Goal: Task Accomplishment & Management: Manage account settings

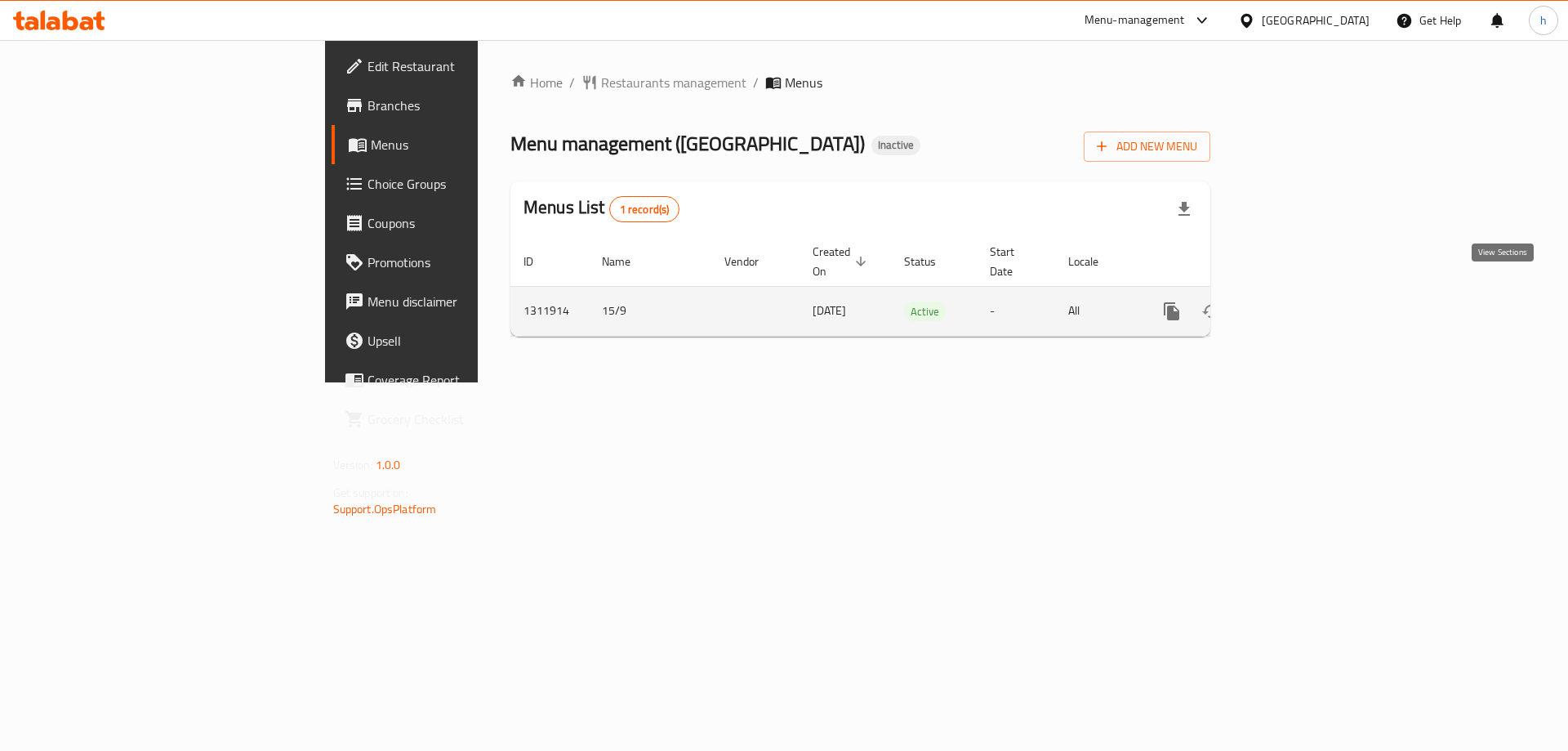
click at [1309, 304] on link "enhanced table" at bounding box center [1290, 312] width 39 height 39
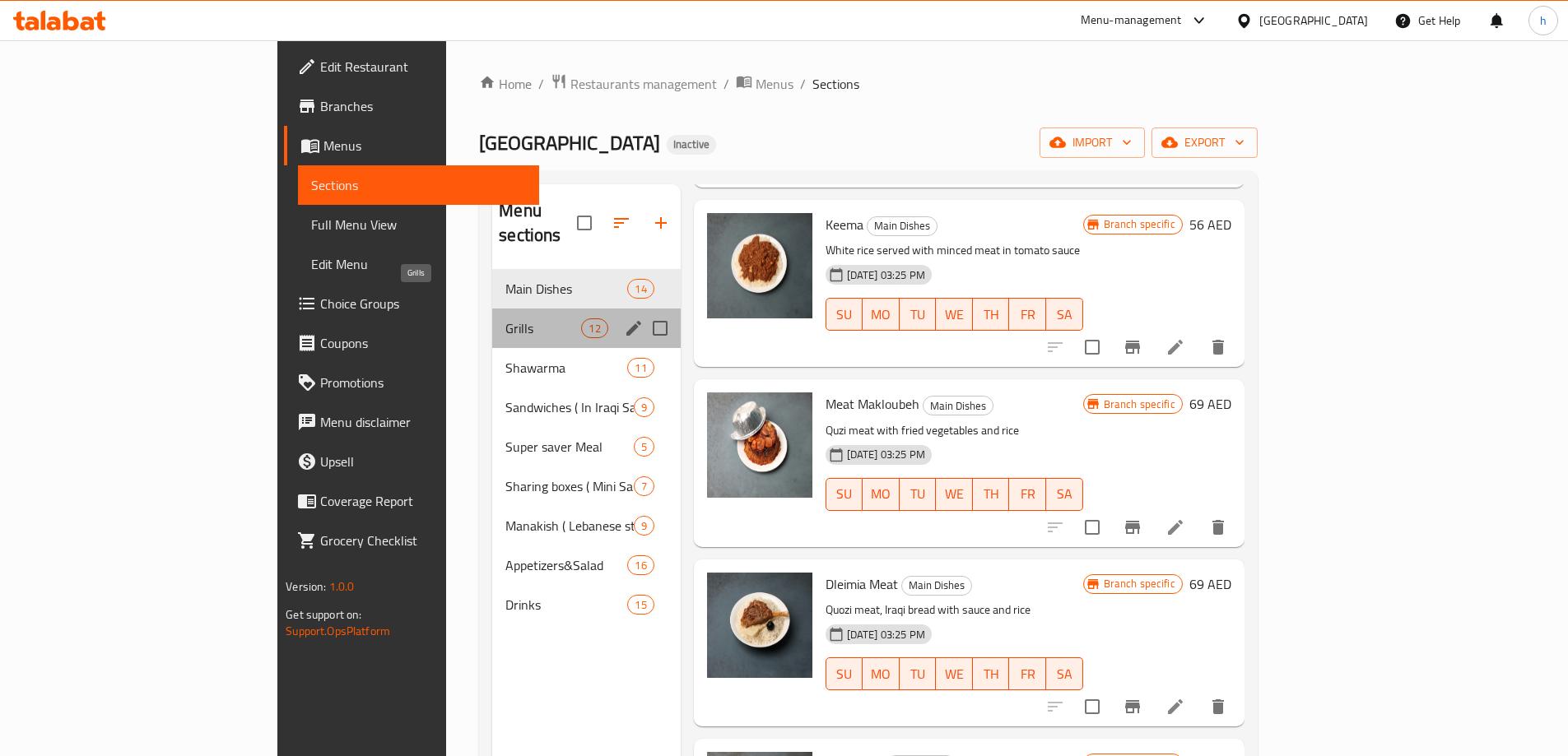
click at [505, 318] on span "Grills" at bounding box center [543, 328] width 76 height 20
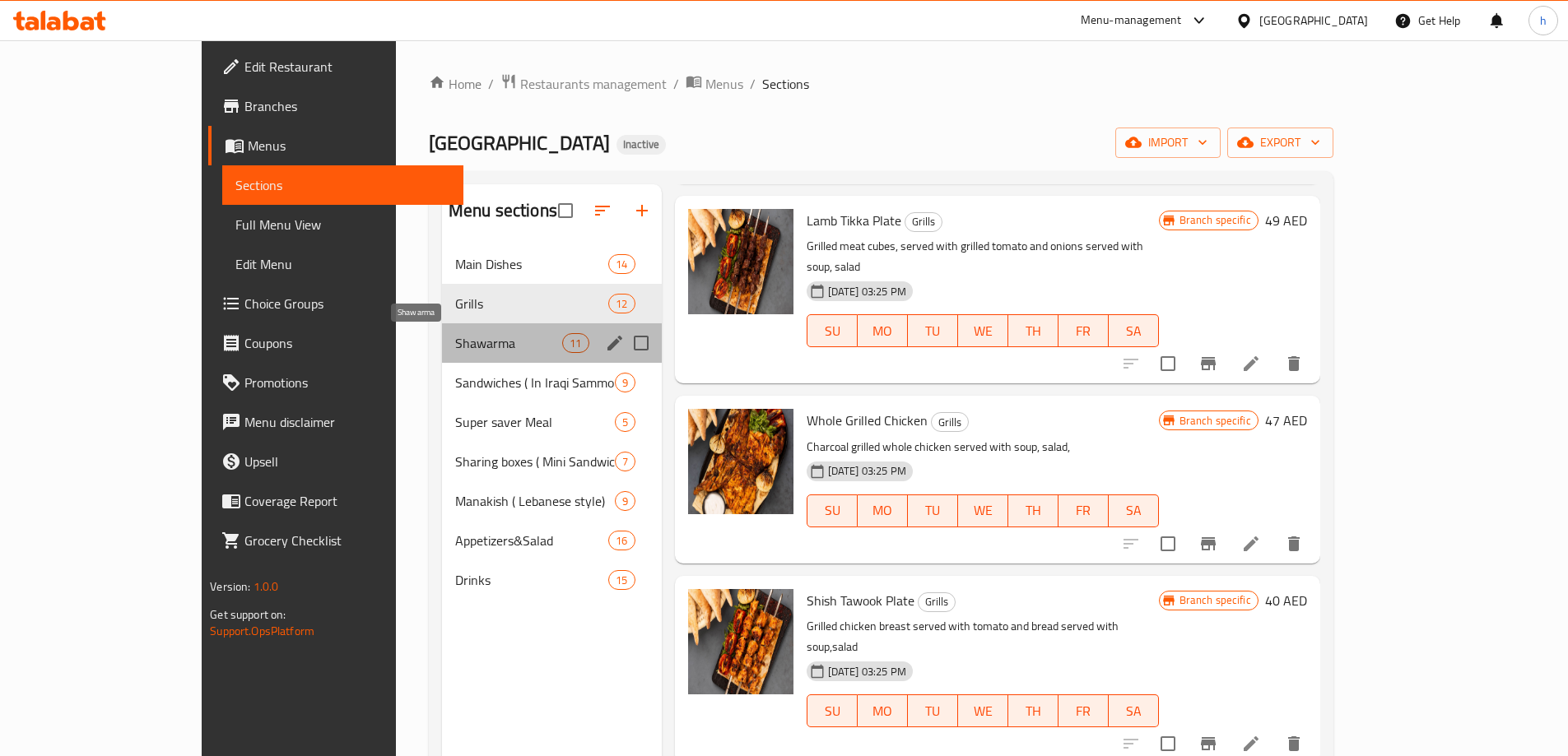
click at [467, 335] on span "Shawarma" at bounding box center [509, 342] width 107 height 20
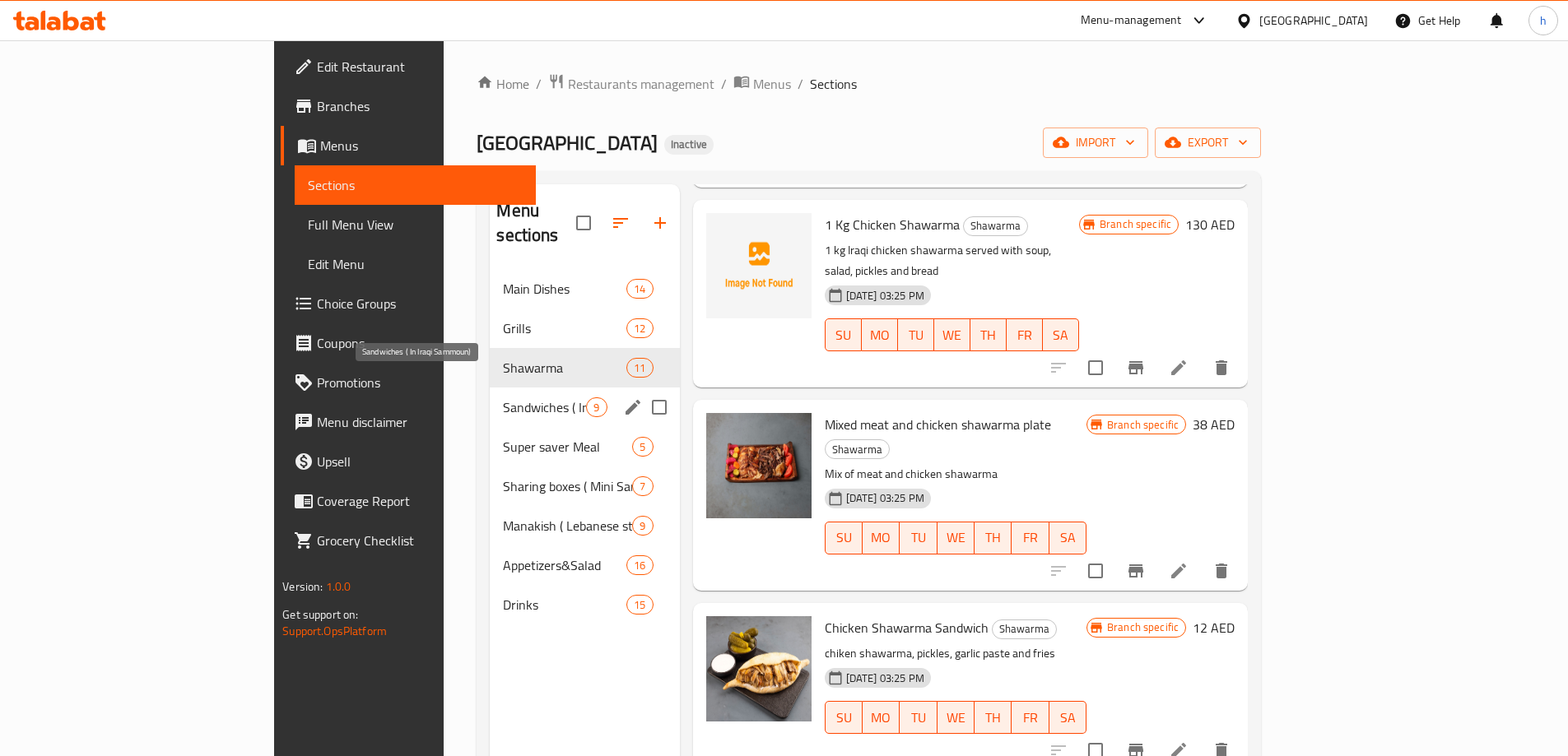
click at [503, 397] on span "Sandwiches ( In Iraqi Sammoun)" at bounding box center [544, 407] width 83 height 20
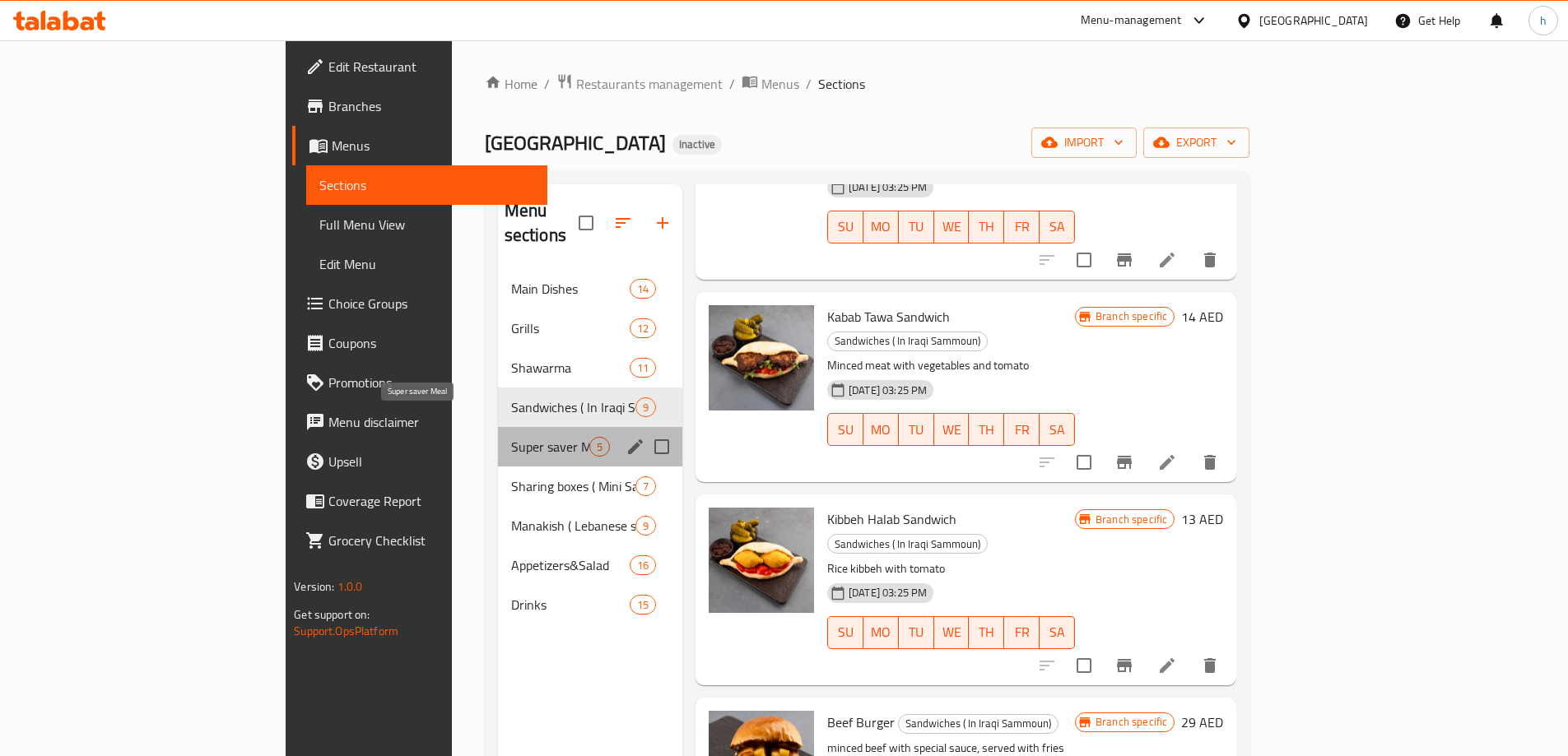
click at [511, 437] on span "Super saver Meal" at bounding box center [550, 447] width 78 height 20
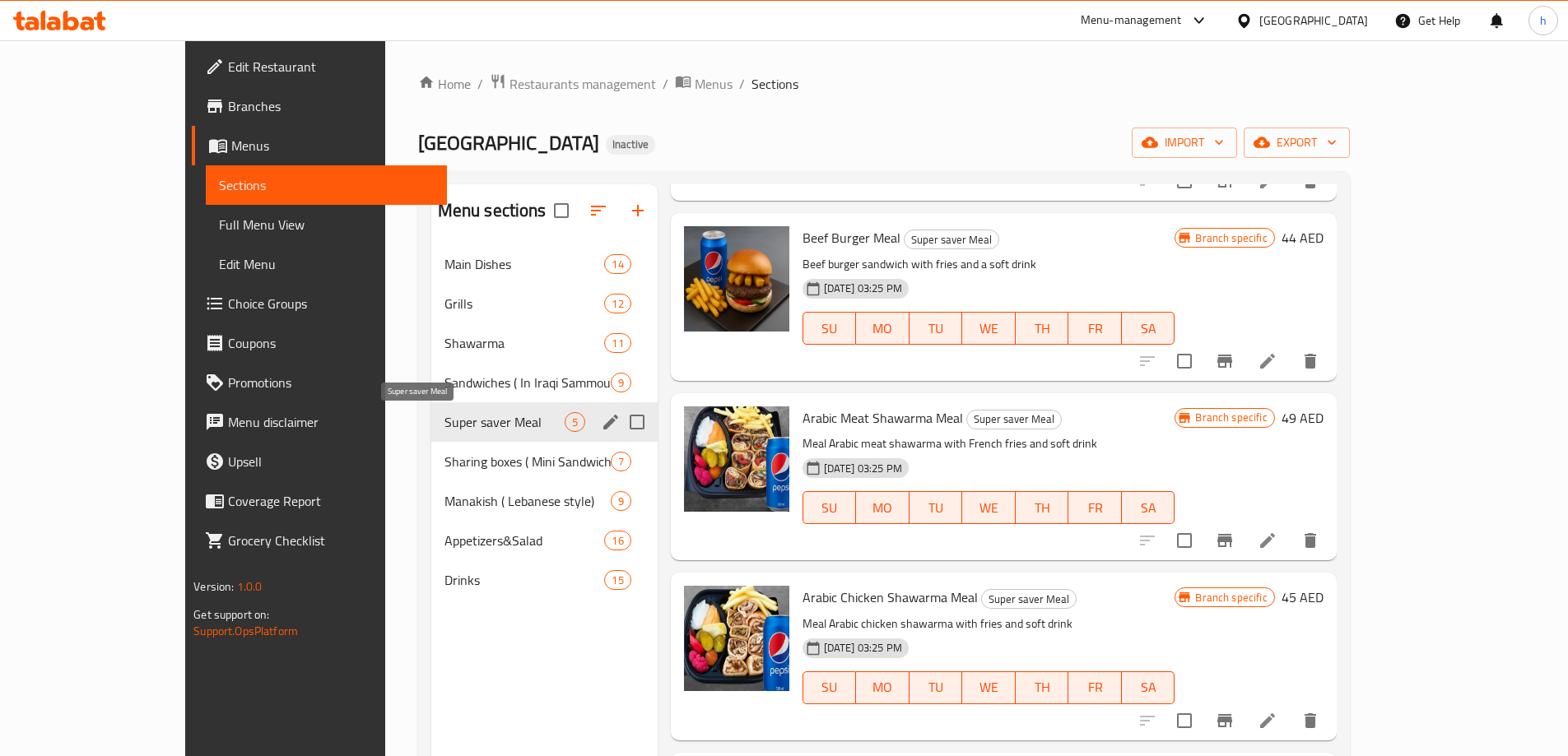
scroll to position [184, 0]
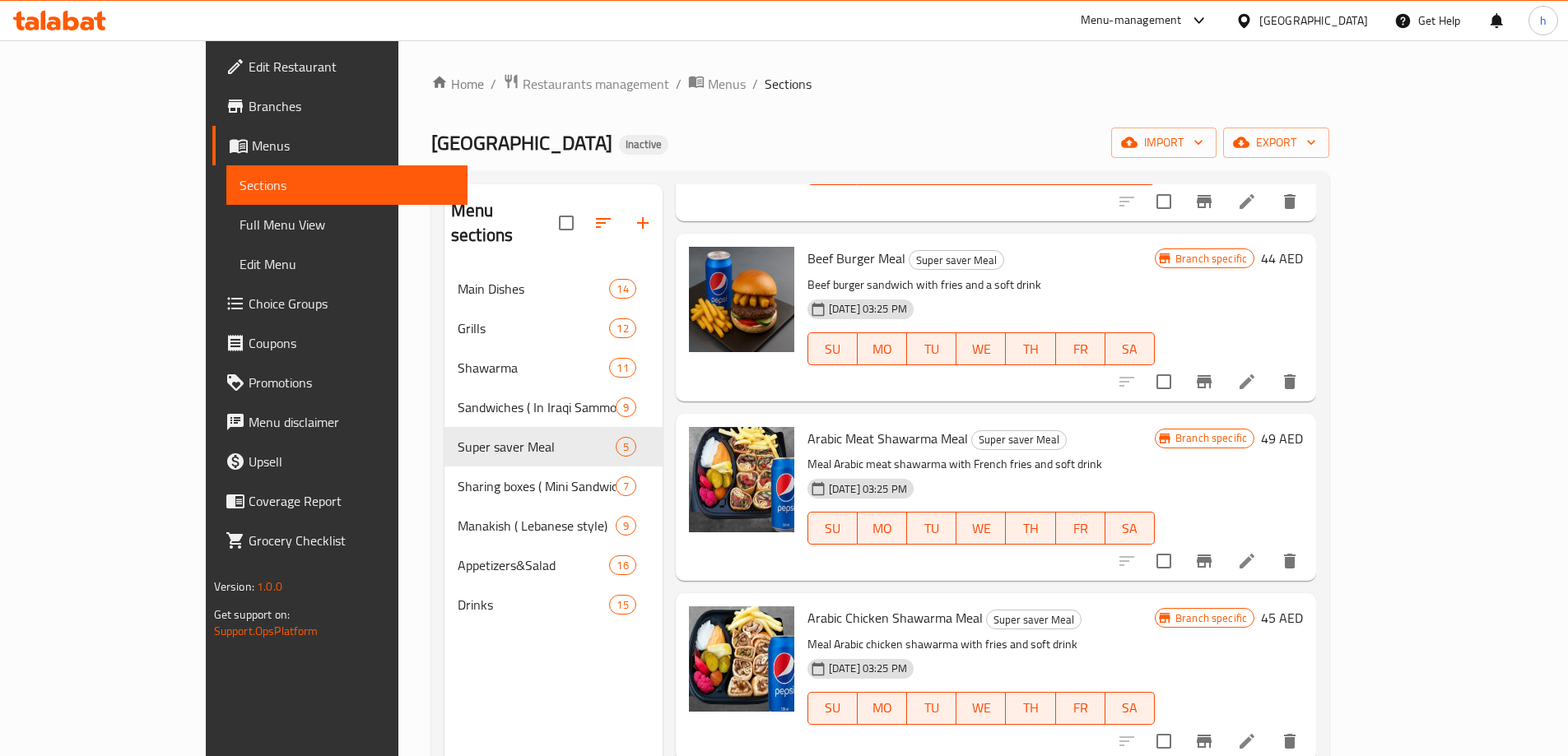
click at [248, 99] on span "Branches" at bounding box center [351, 106] width 206 height 20
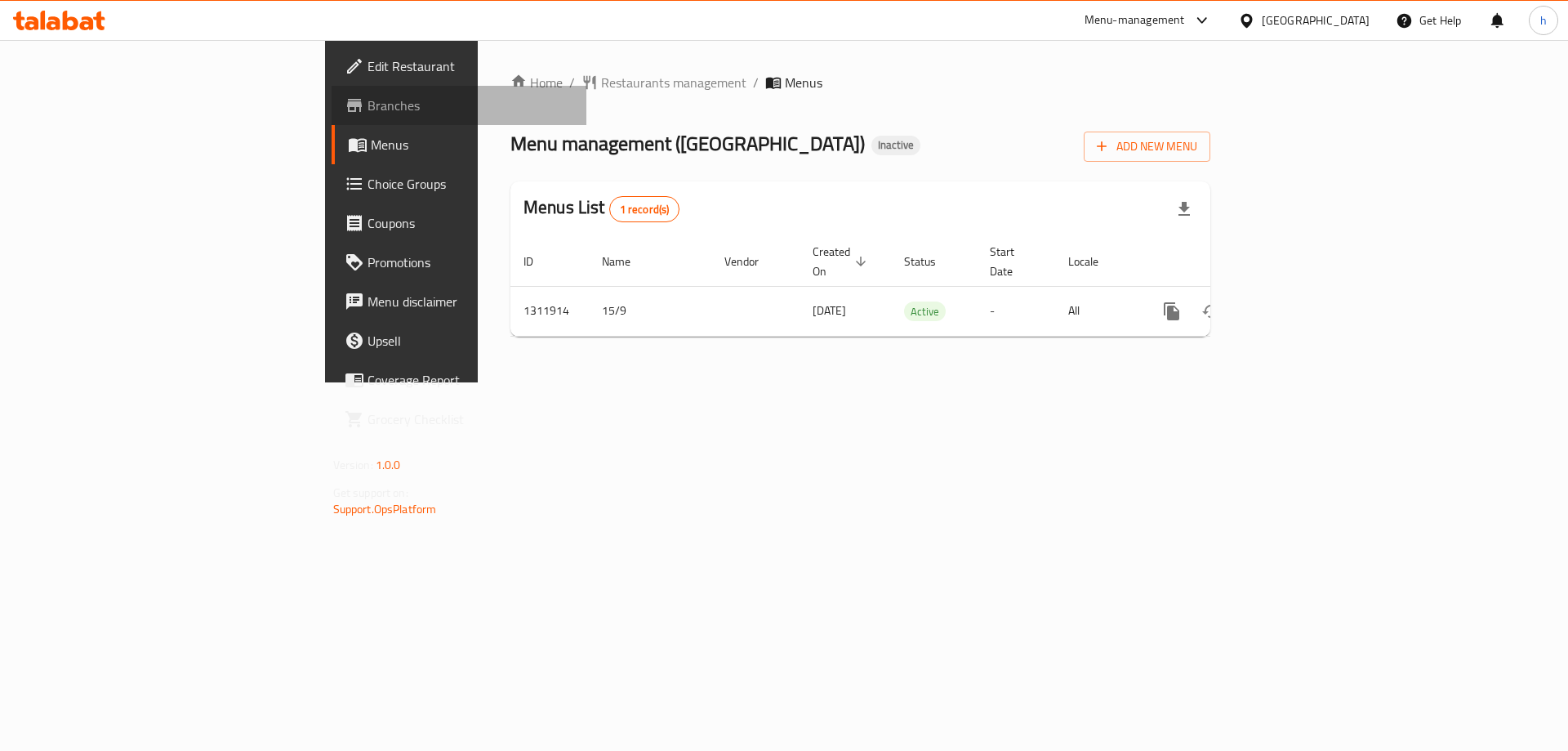
click at [367, 98] on span "Branches" at bounding box center [470, 105] width 206 height 20
click at [1197, 146] on span "Add New Menu" at bounding box center [1146, 146] width 100 height 21
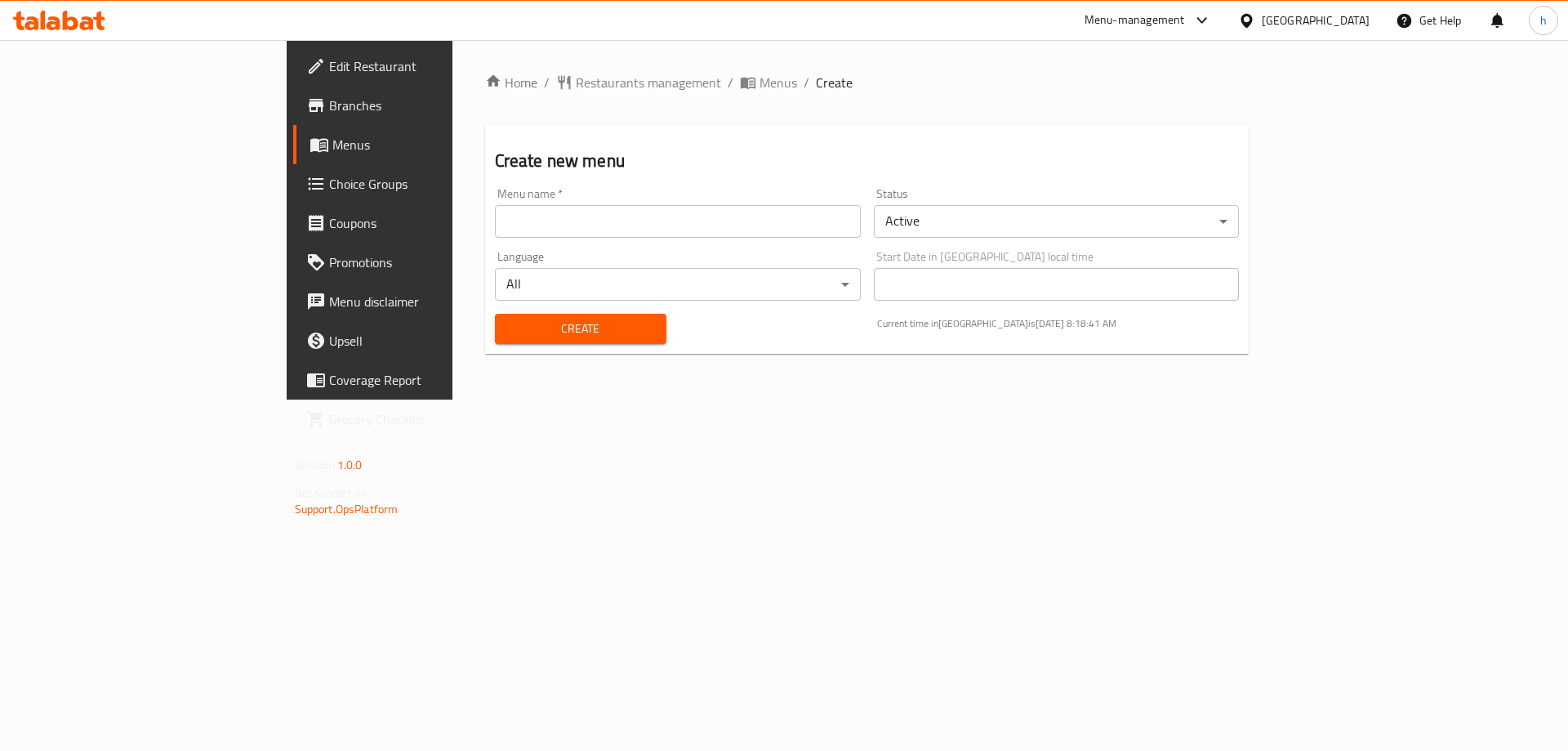
click at [520, 196] on div "Menu name   * Menu name *" at bounding box center [677, 212] width 365 height 50
click at [759, 79] on span "Menus" at bounding box center [778, 82] width 38 height 20
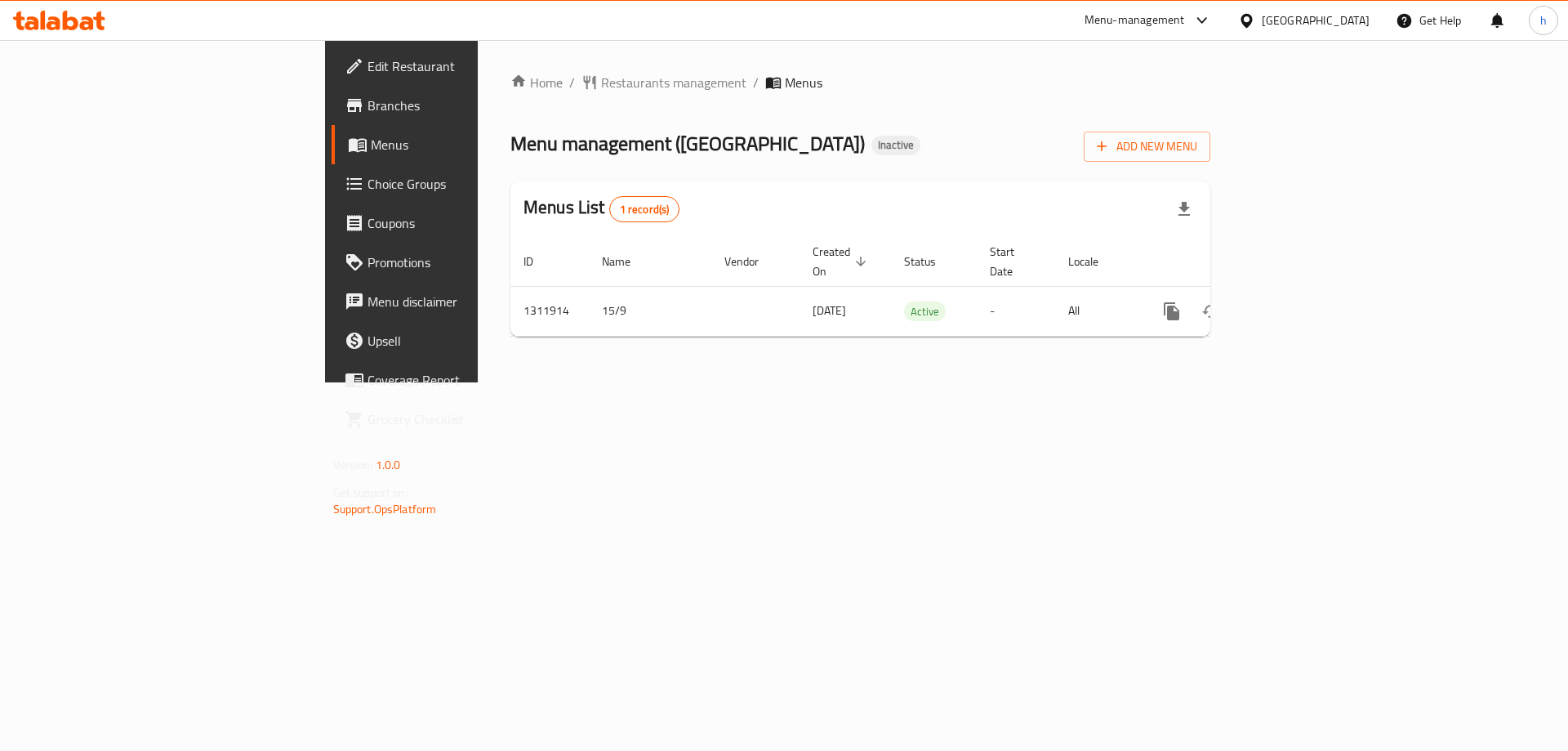
click at [775, 110] on div "Home / Restaurants management / Menus Menu management ( Iraqi Village ) Inactiv…" at bounding box center [860, 211] width 700 height 277
click at [367, 111] on span "Branches" at bounding box center [470, 105] width 206 height 20
click at [566, 383] on div "Home / Restaurants management / Menus Menu management ( [GEOGRAPHIC_DATA] ) Ina…" at bounding box center [860, 212] width 765 height 343
click at [367, 110] on span "Branches" at bounding box center [470, 105] width 206 height 20
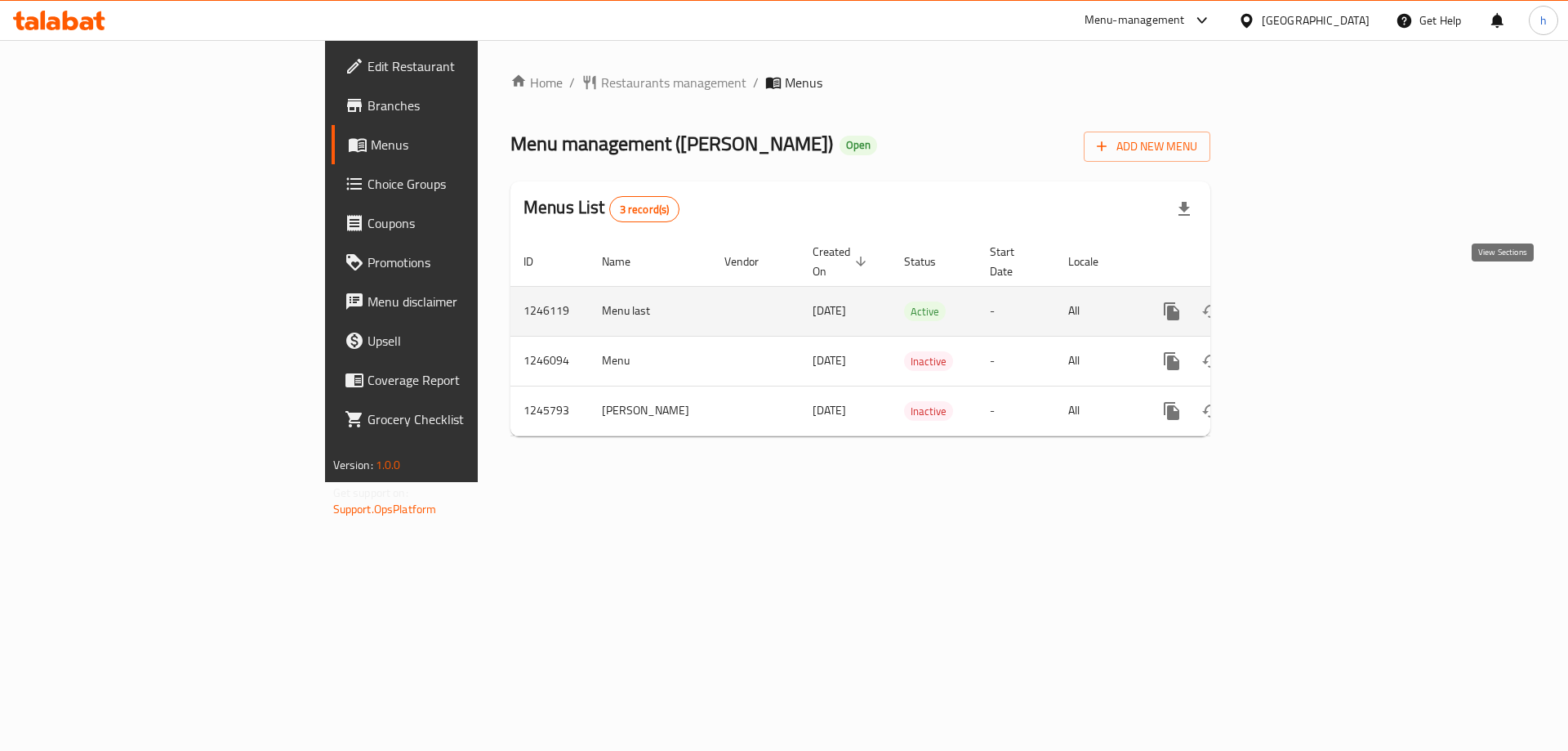
click at [1309, 295] on link "enhanced table" at bounding box center [1290, 312] width 39 height 39
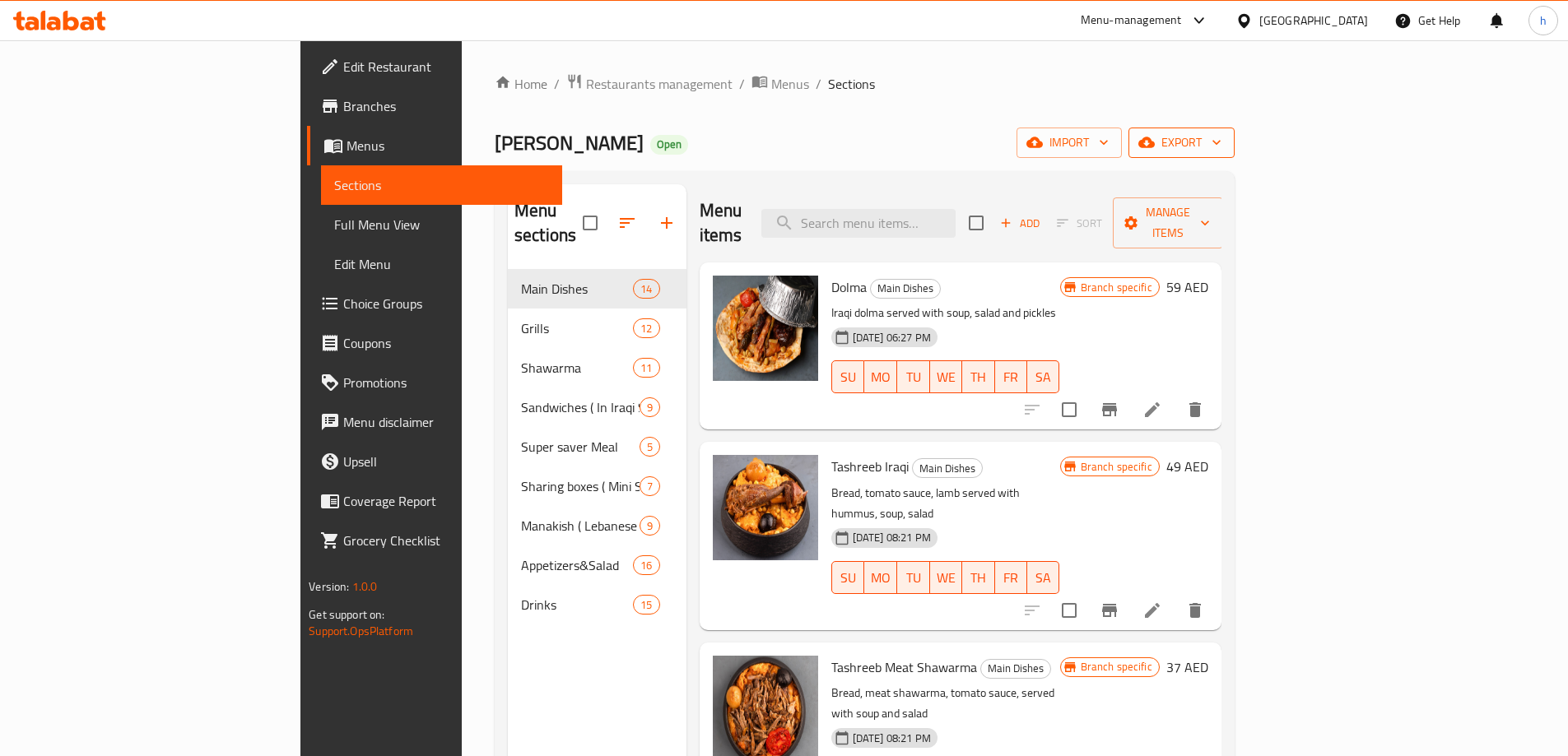
click at [1221, 133] on span "export" at bounding box center [1181, 143] width 80 height 21
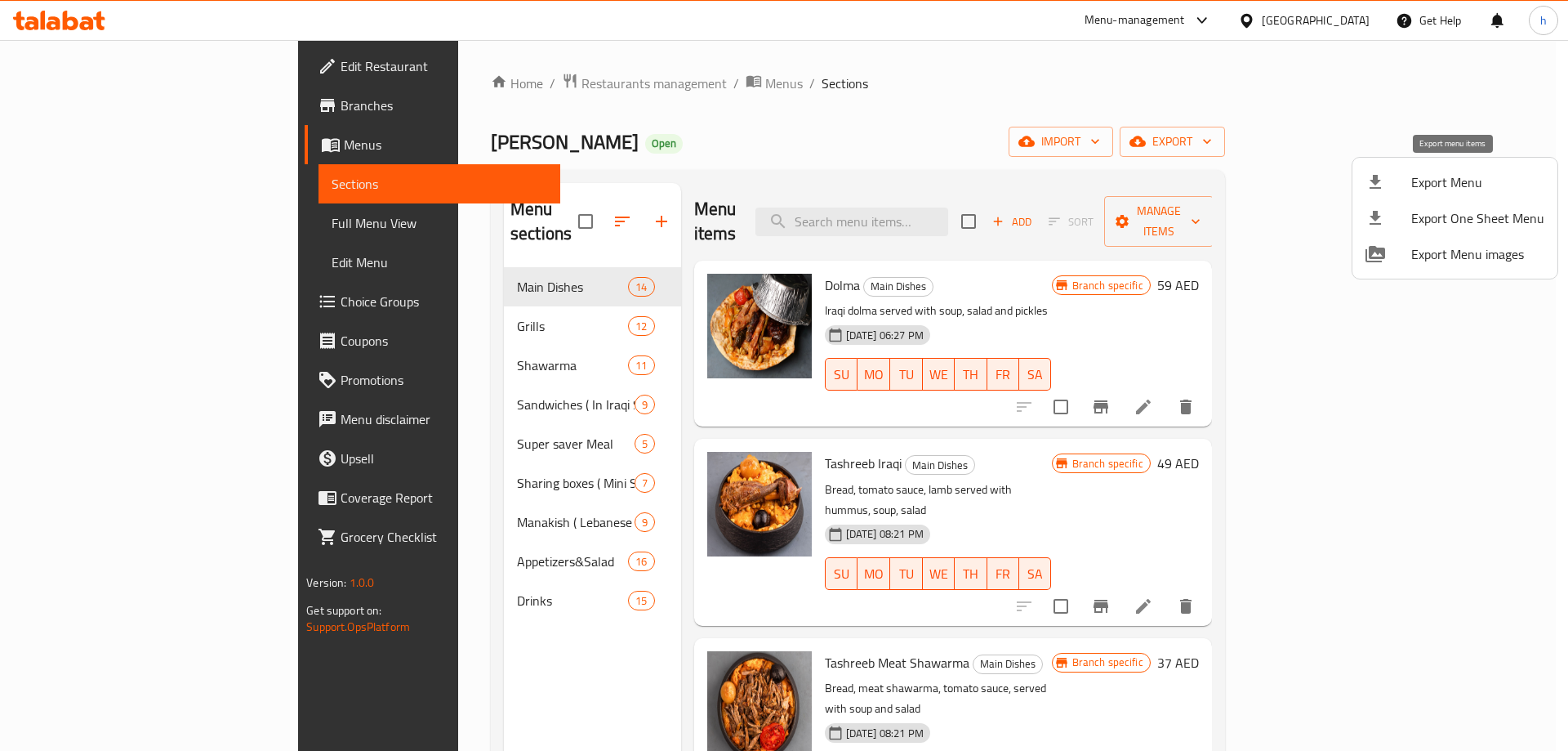
click at [1444, 174] on span "Export Menu" at bounding box center [1478, 182] width 134 height 20
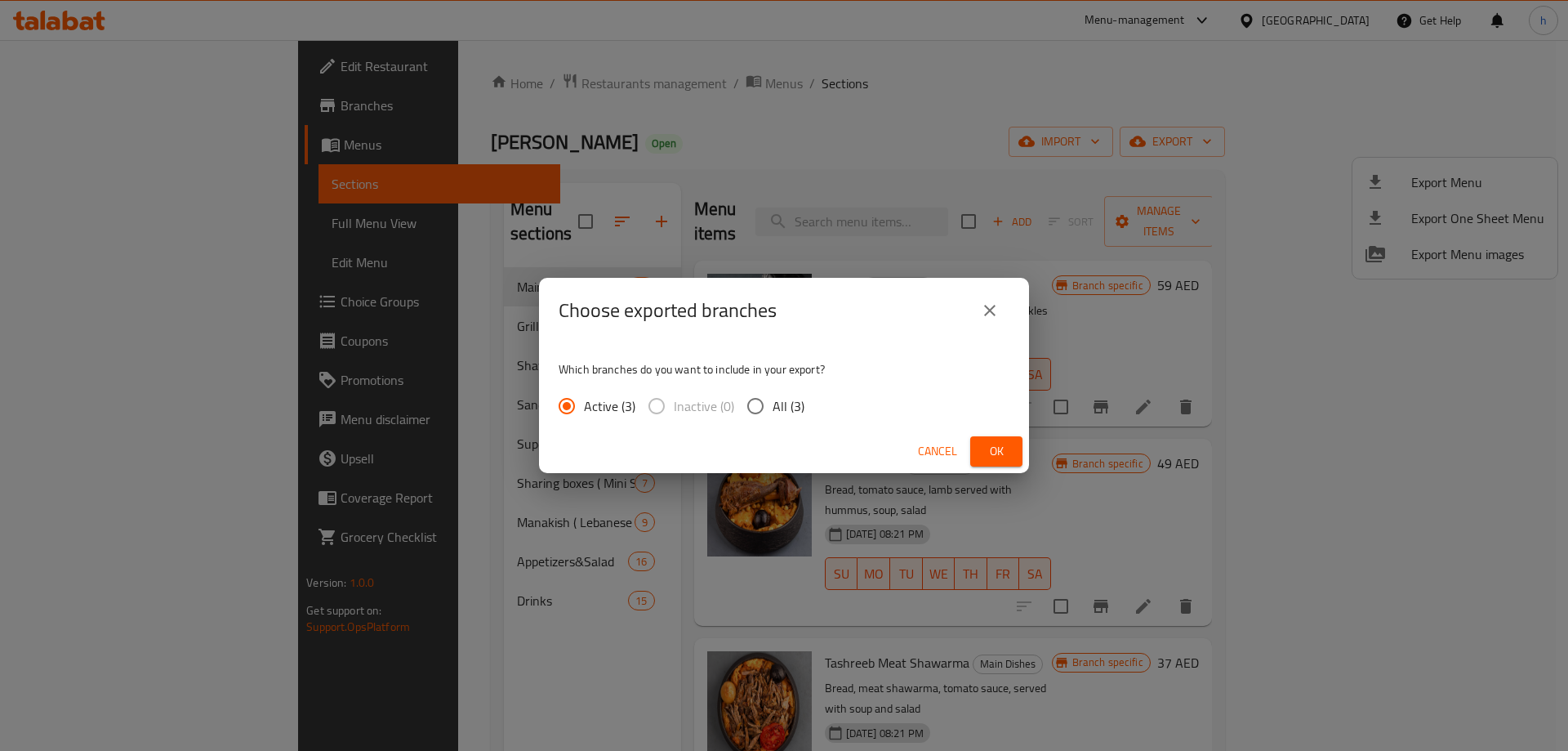
click at [793, 407] on span "All (3)" at bounding box center [788, 406] width 32 height 20
click at [773, 407] on input "All (3)" at bounding box center [756, 406] width 34 height 34
radio input "true"
click at [1004, 453] on span "Ok" at bounding box center [996, 451] width 27 height 21
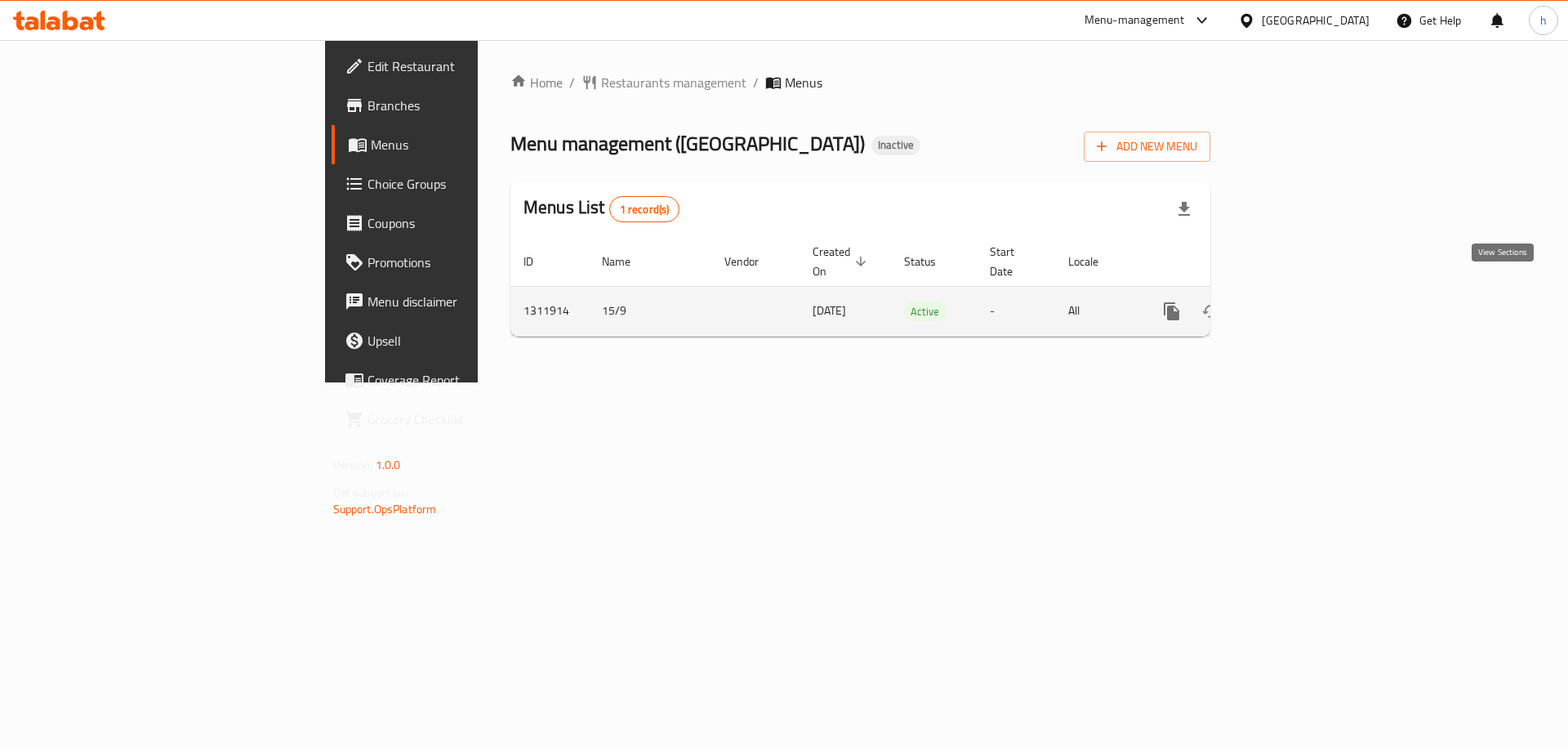
click at [1309, 304] on link "enhanced table" at bounding box center [1290, 312] width 39 height 39
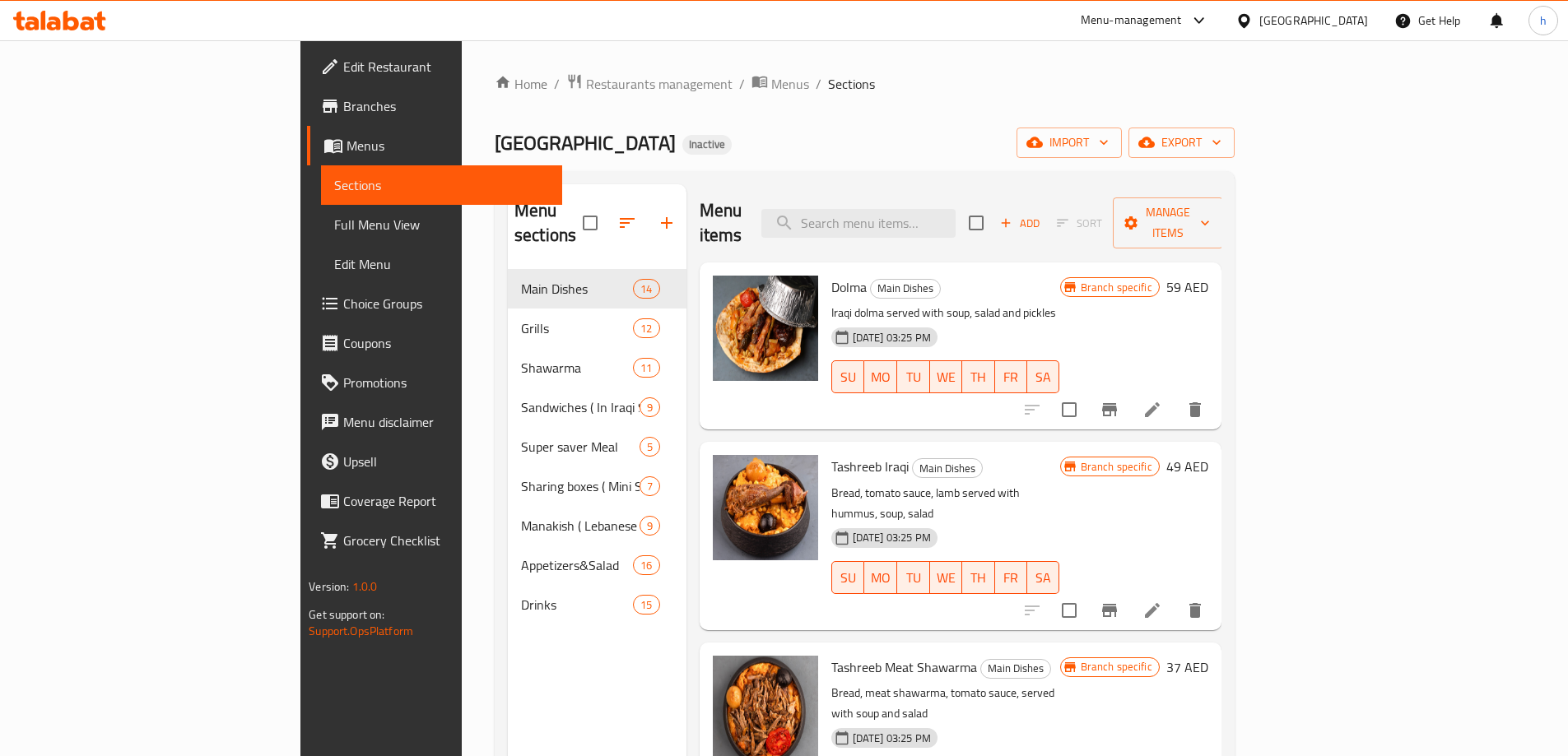
click at [321, 204] on link "Sections" at bounding box center [442, 185] width 241 height 40
click at [334, 226] on span "Full Menu View" at bounding box center [441, 224] width 215 height 20
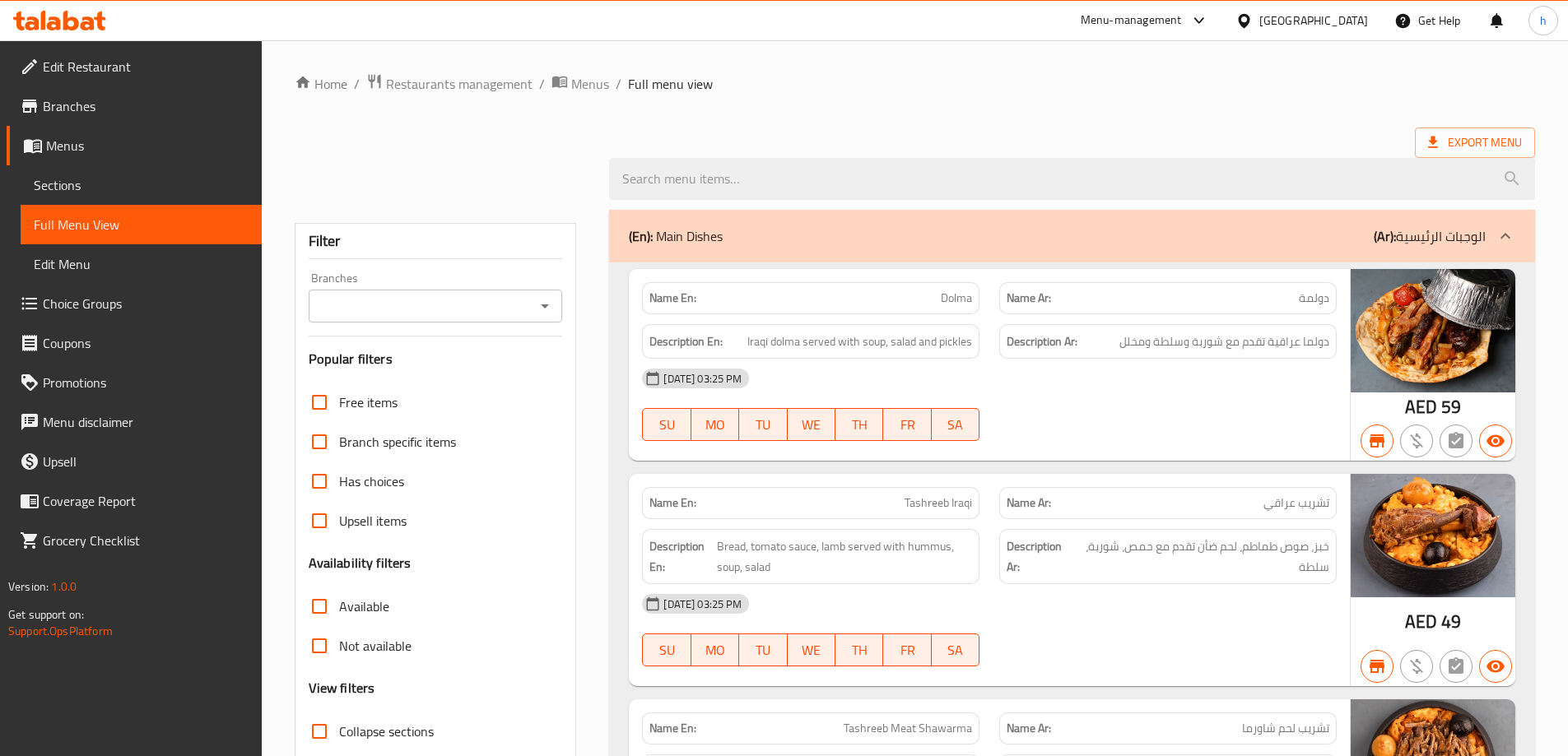
click at [544, 314] on icon "Open" at bounding box center [544, 305] width 20 height 20
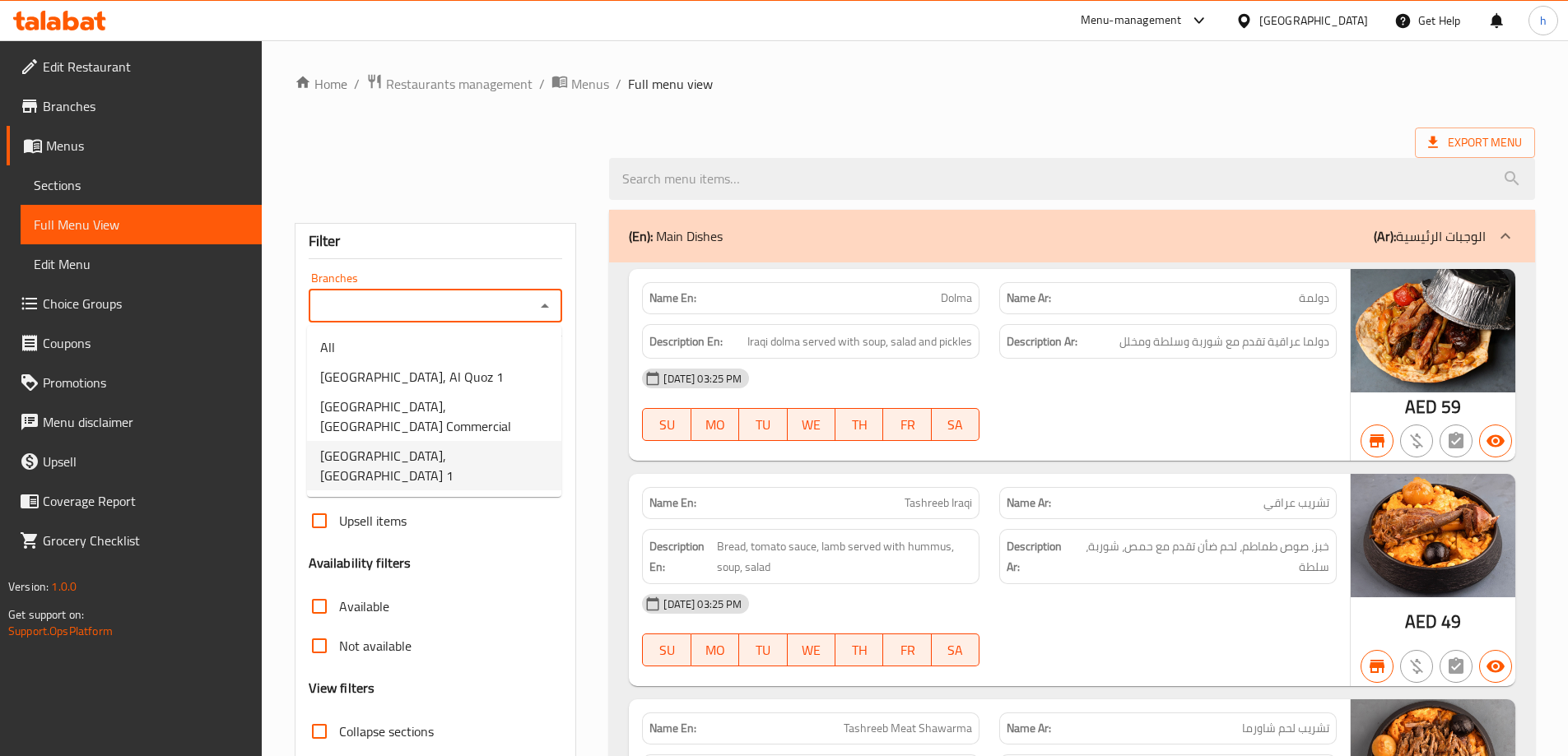
click at [98, 146] on span "Menus" at bounding box center [147, 145] width 203 height 20
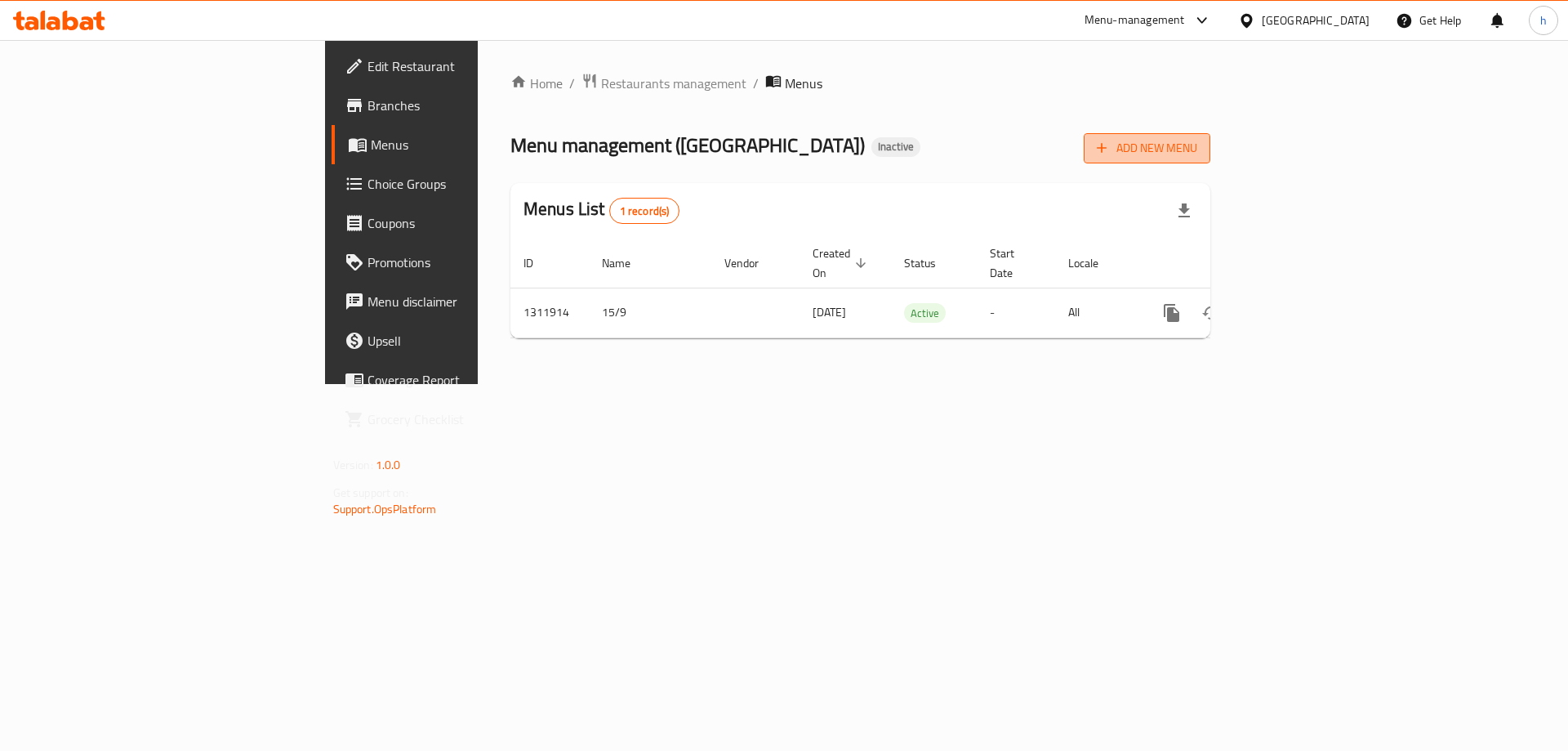
click at [1197, 152] on span "Add New Menu" at bounding box center [1146, 148] width 100 height 21
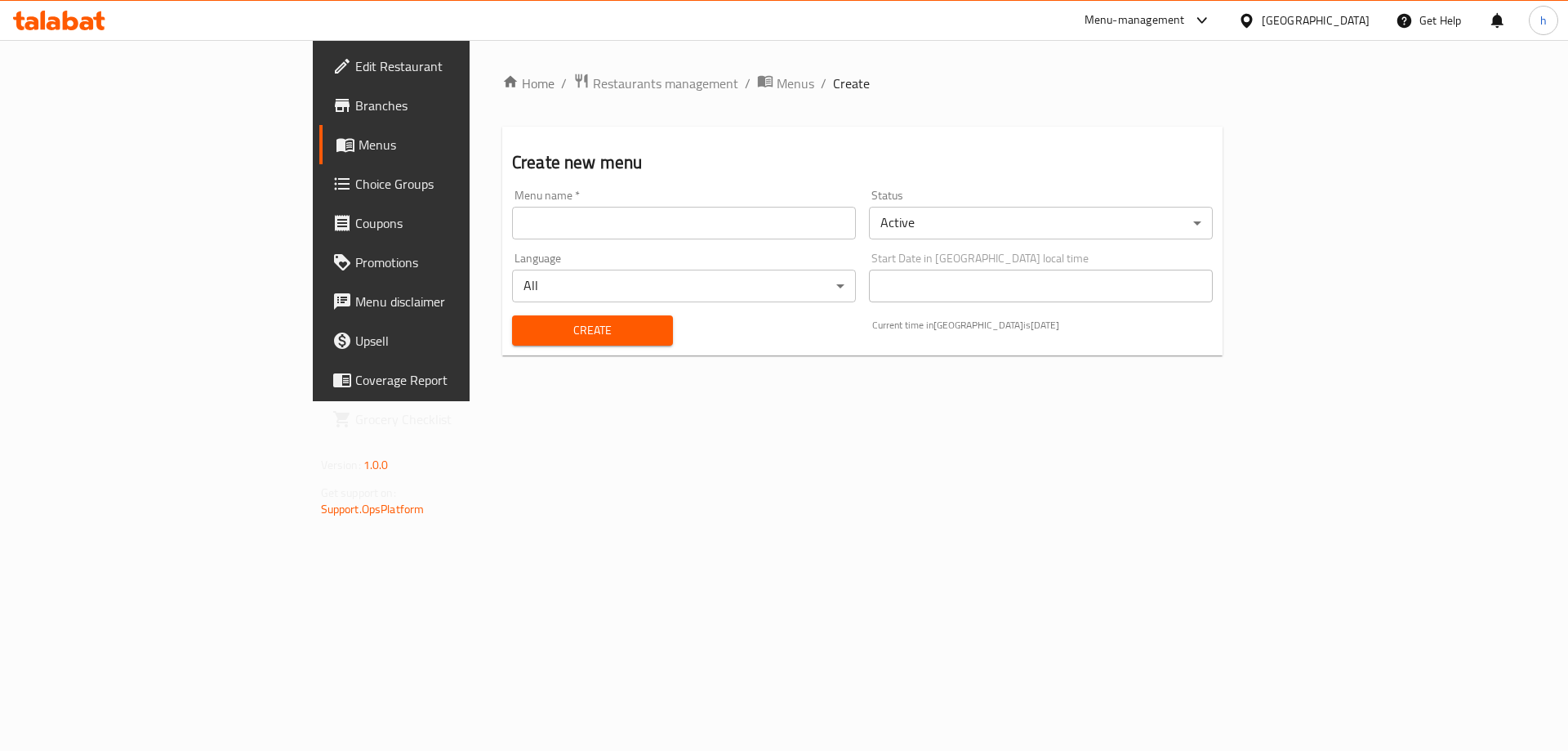
click at [751, 401] on div "Home / Restaurants management / Menus / Create Create new menu Menu name   * Me…" at bounding box center [863, 221] width 786 height 361
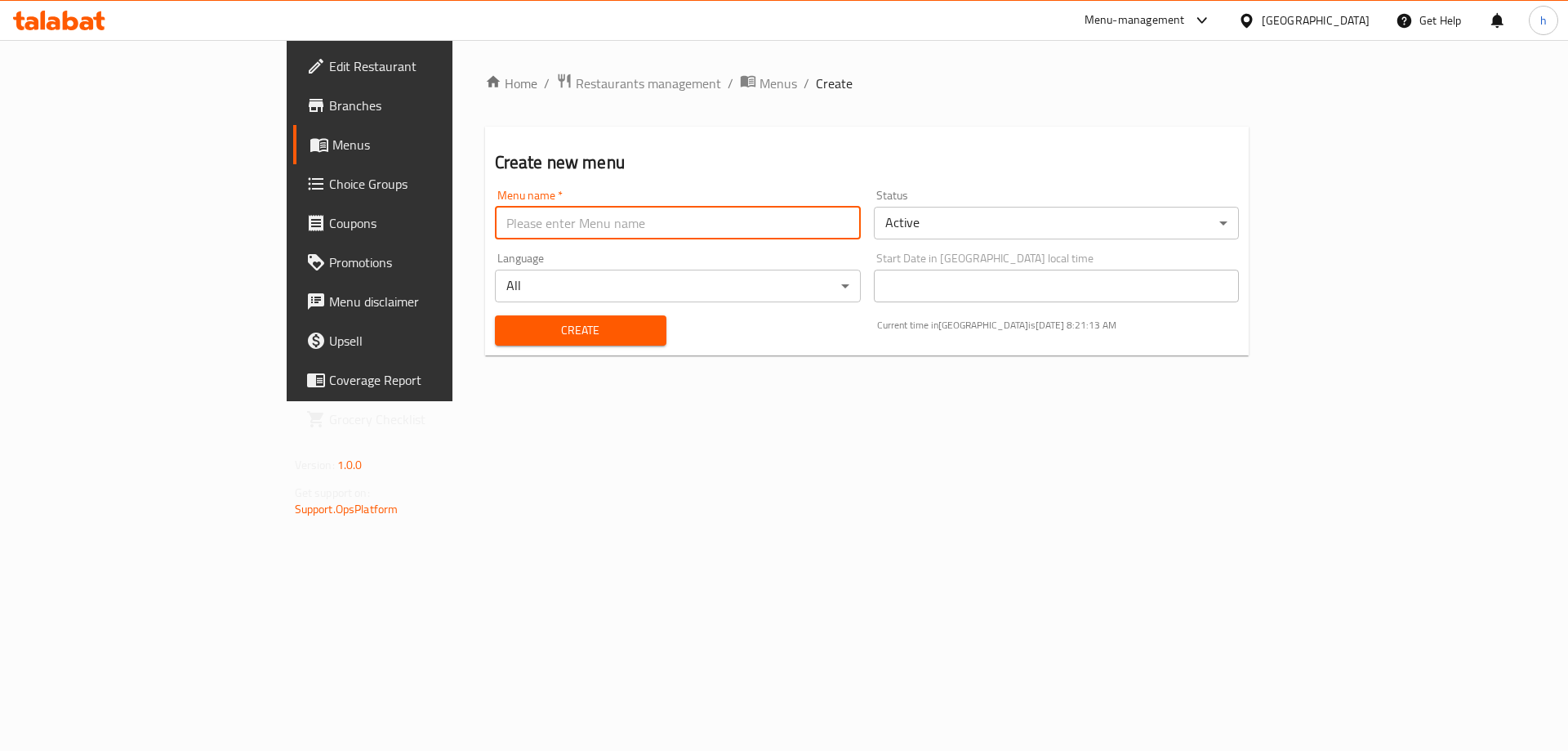
click at [495, 218] on input "text" at bounding box center [677, 223] width 365 height 33
type input "[DATE]"
click at [508, 338] on span "Create" at bounding box center [580, 331] width 146 height 21
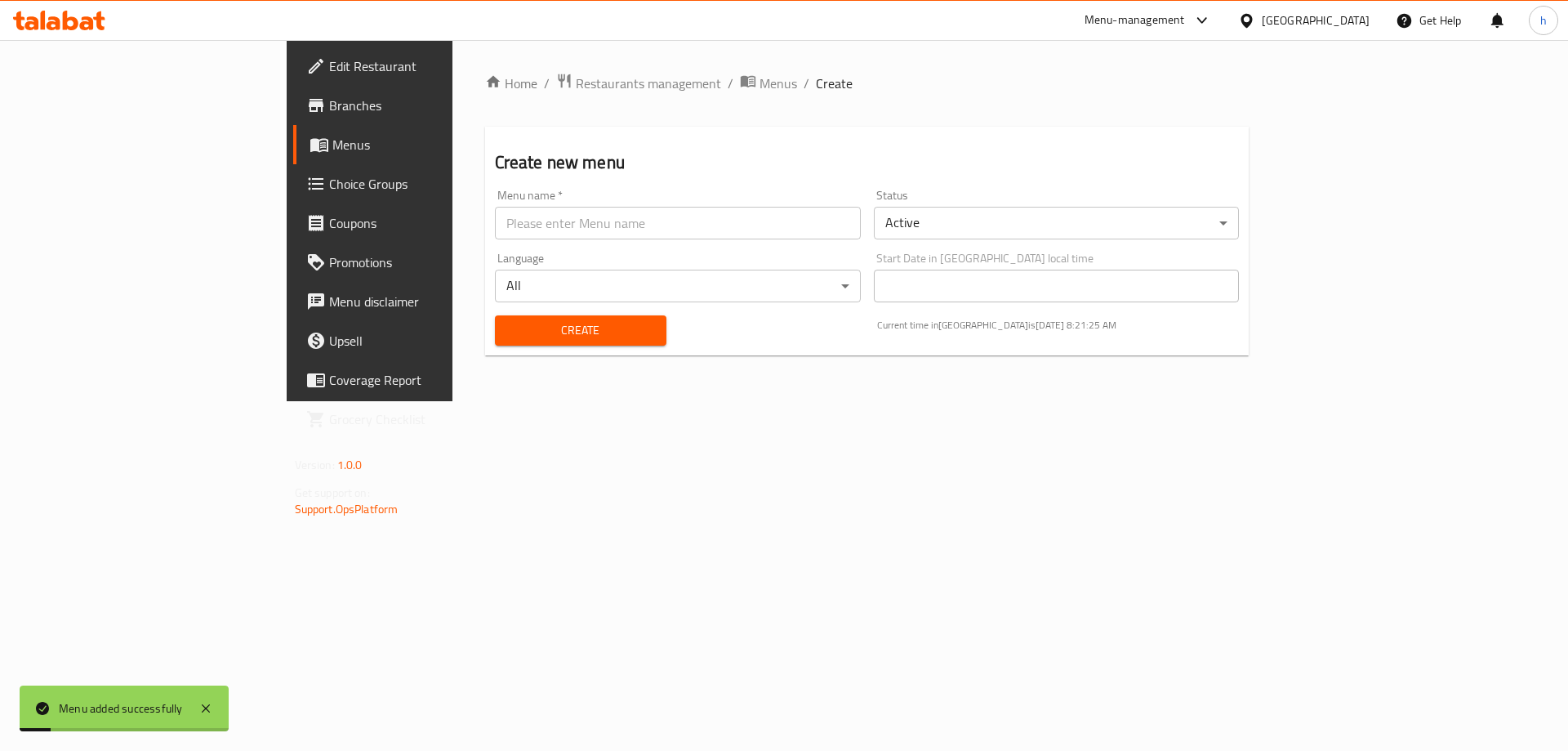
click at [332, 146] on span "Menus" at bounding box center [434, 144] width 204 height 20
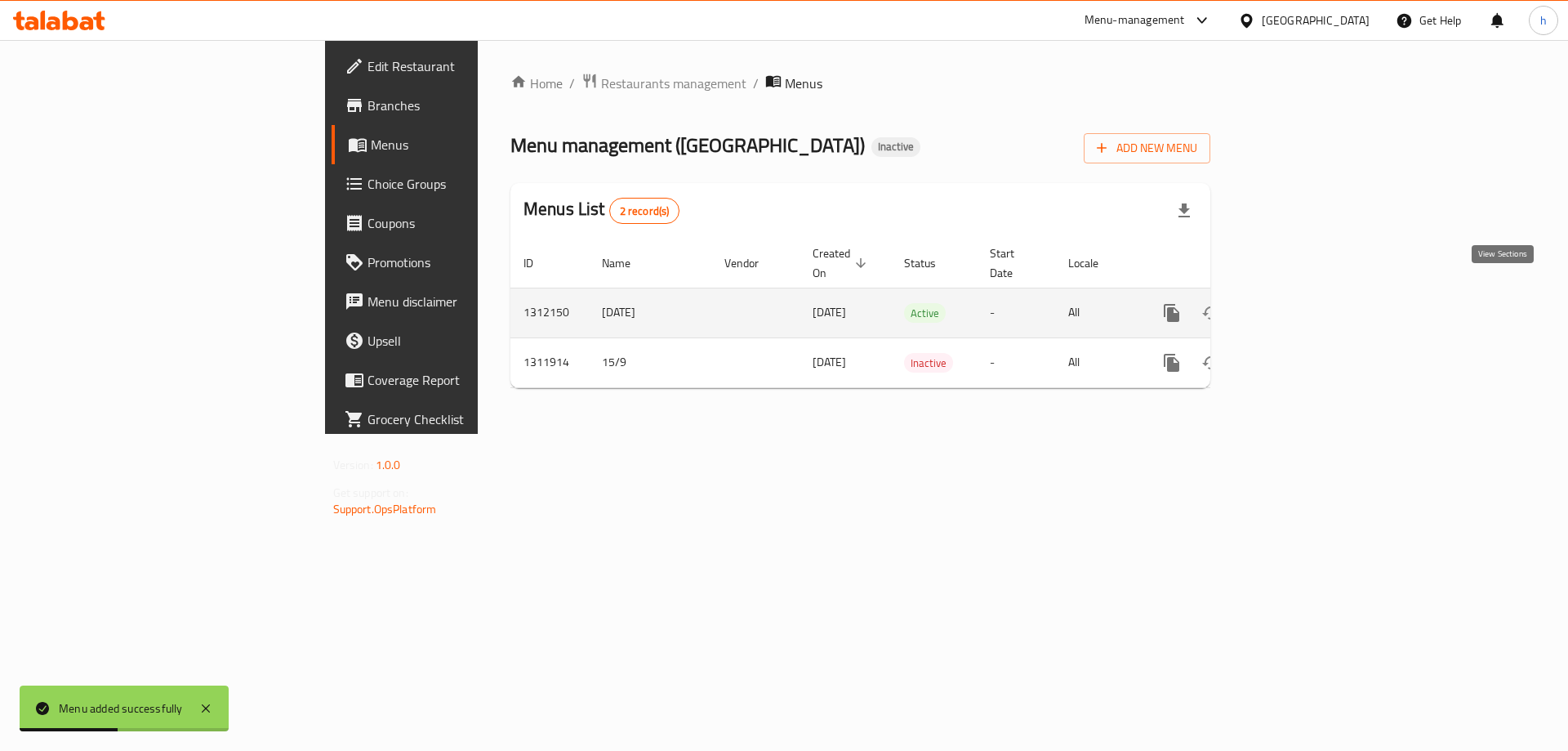
click at [1299, 303] on icon "enhanced table" at bounding box center [1289, 313] width 20 height 20
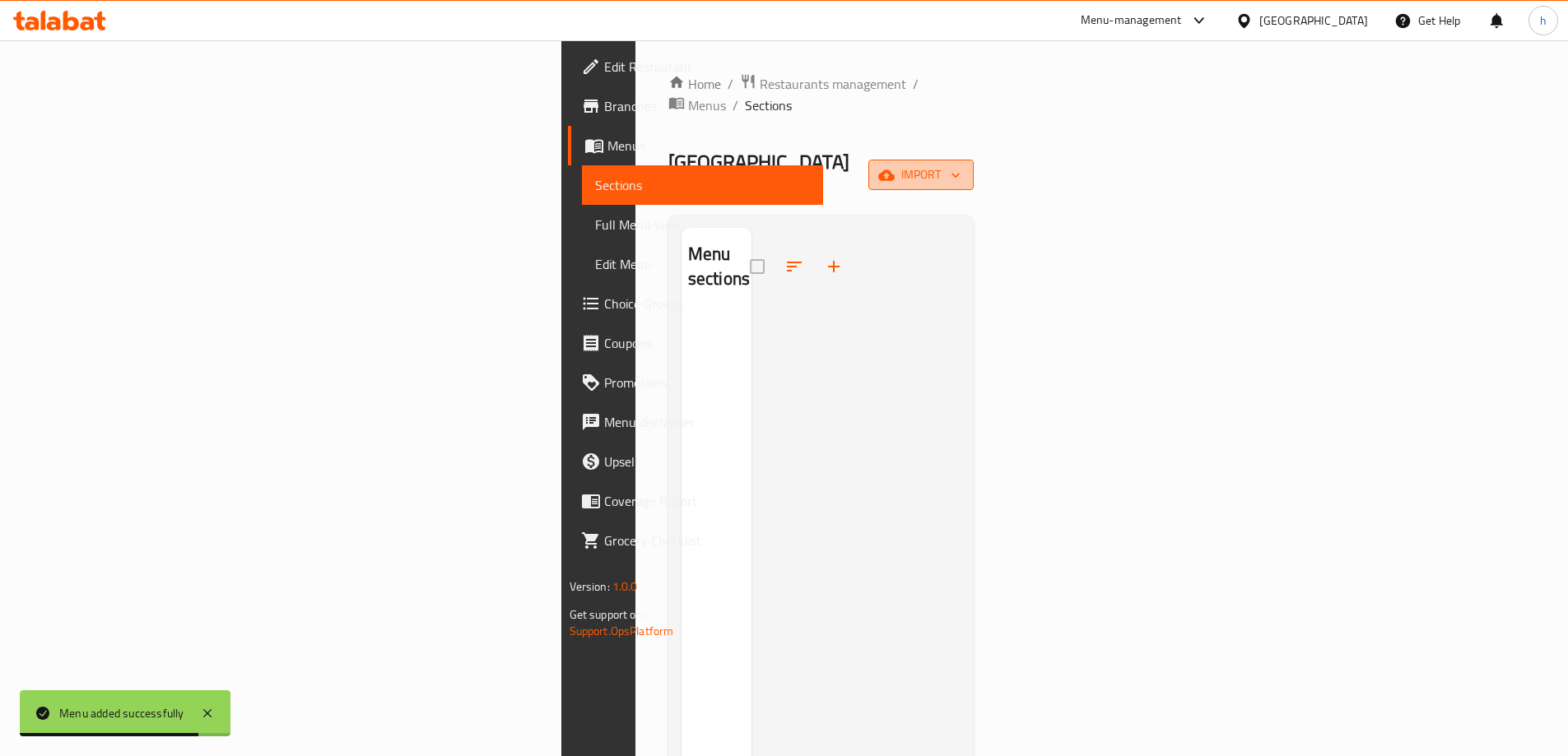
click at [960, 165] on span "import" at bounding box center [921, 175] width 79 height 21
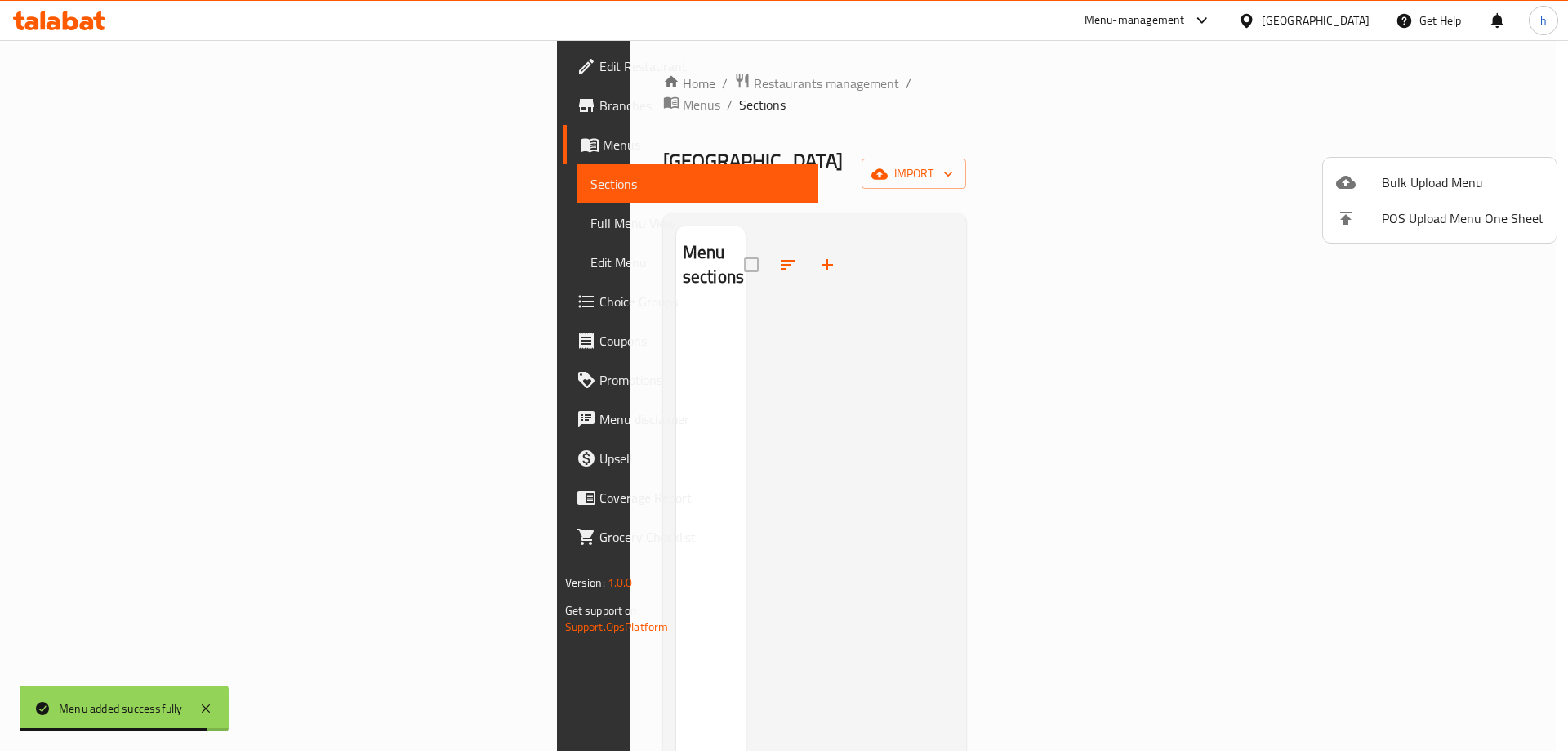
click at [1422, 172] on span "Bulk Upload Menu" at bounding box center [1462, 182] width 162 height 20
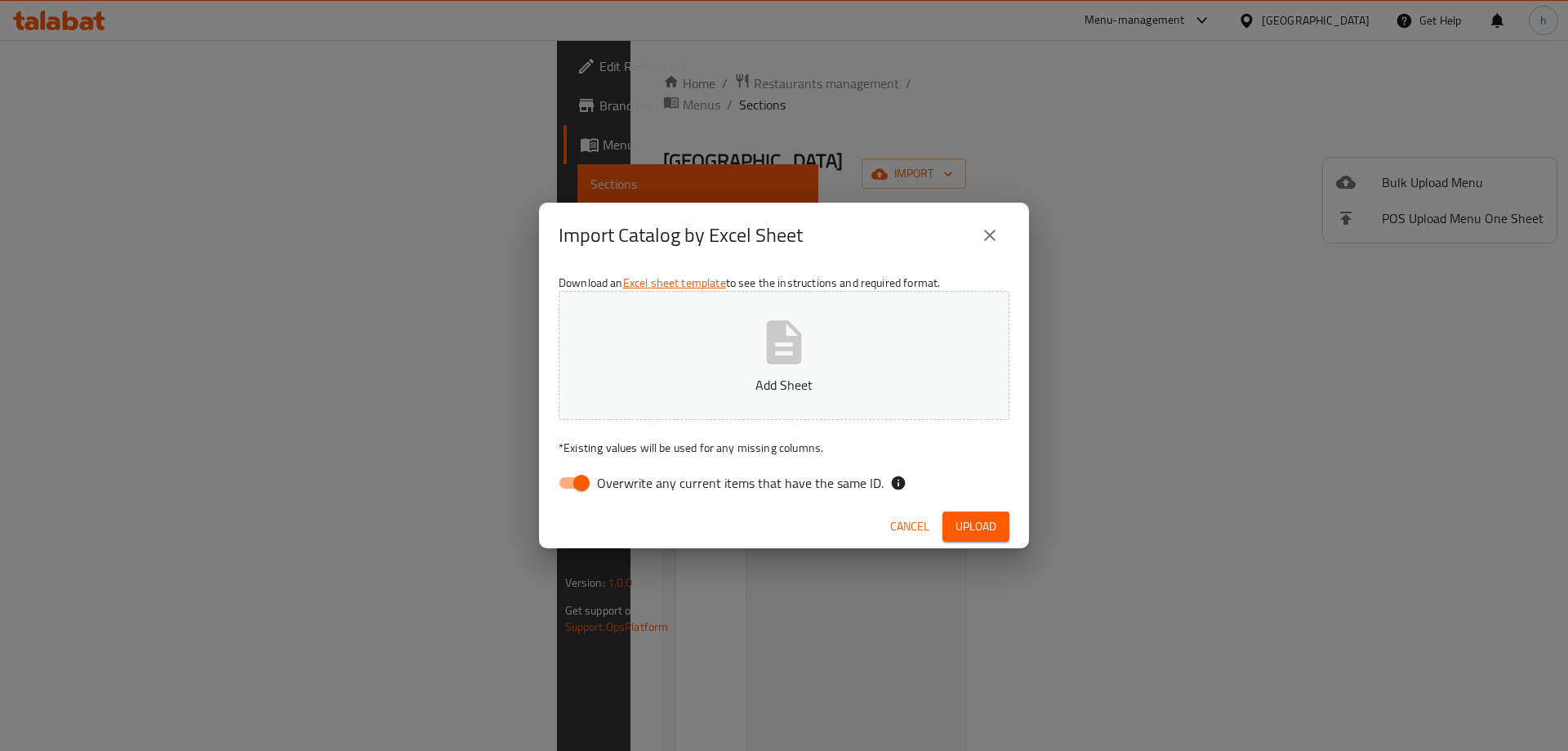
click at [664, 486] on span "Overwrite any current items that have the same ID." at bounding box center [739, 482] width 287 height 20
click at [628, 486] on input "Overwrite any current items that have the same ID." at bounding box center [581, 483] width 93 height 31
checkbox input "false"
click at [741, 365] on button "Add Sheet" at bounding box center [784, 355] width 451 height 129
click at [981, 523] on span "Upload" at bounding box center [976, 527] width 41 height 21
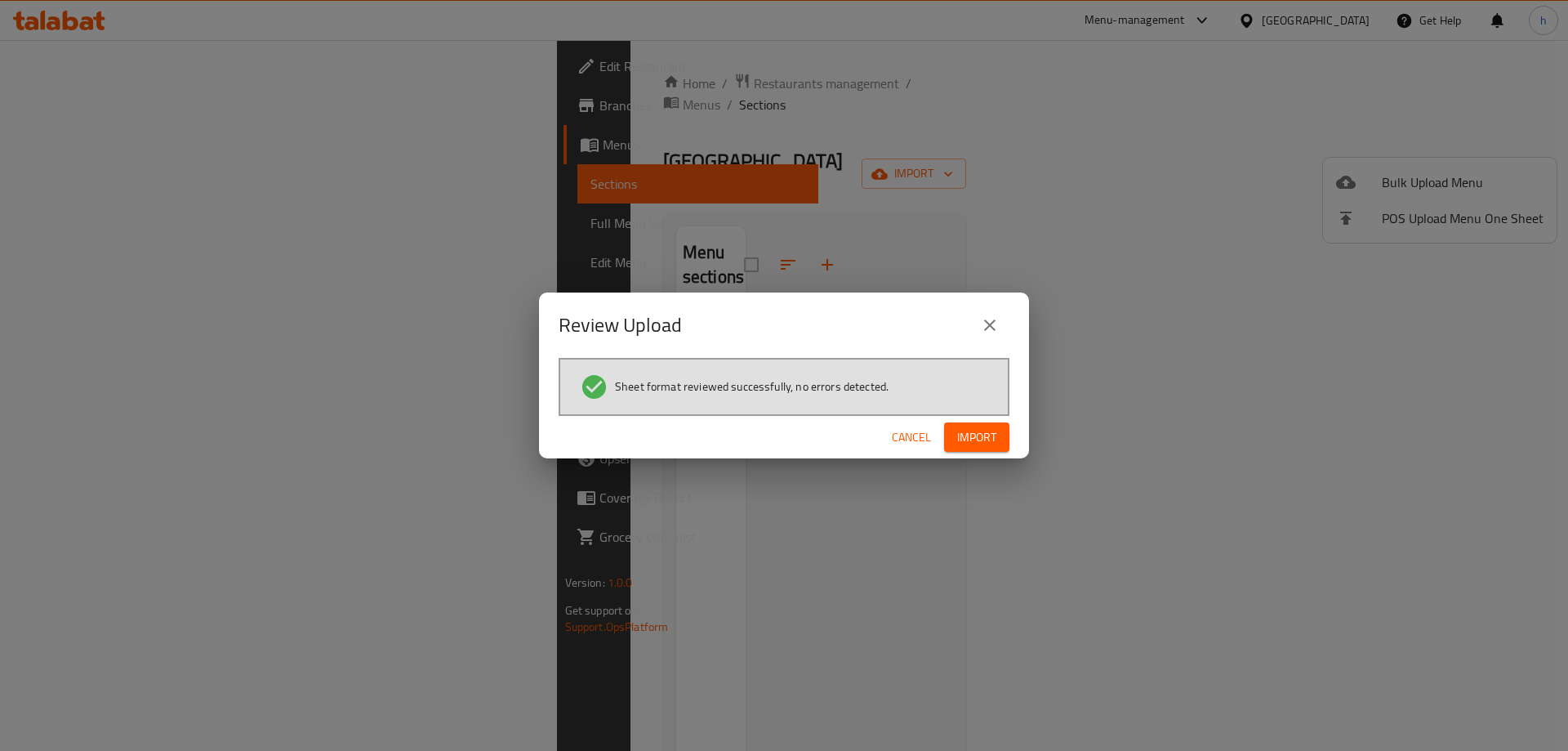
click at [971, 435] on span "Import" at bounding box center [977, 438] width 39 height 21
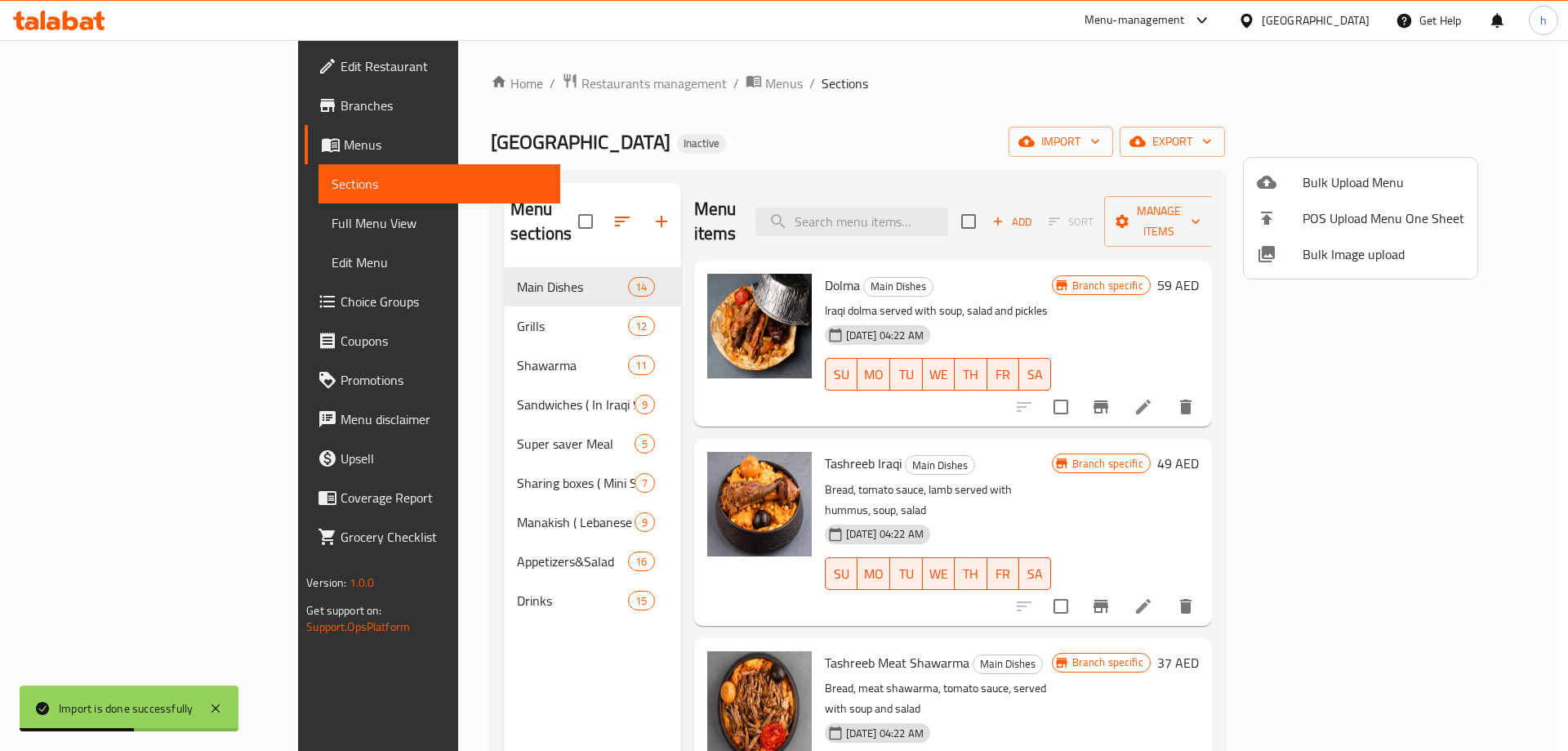
click at [134, 233] on div at bounding box center [784, 375] width 1568 height 751
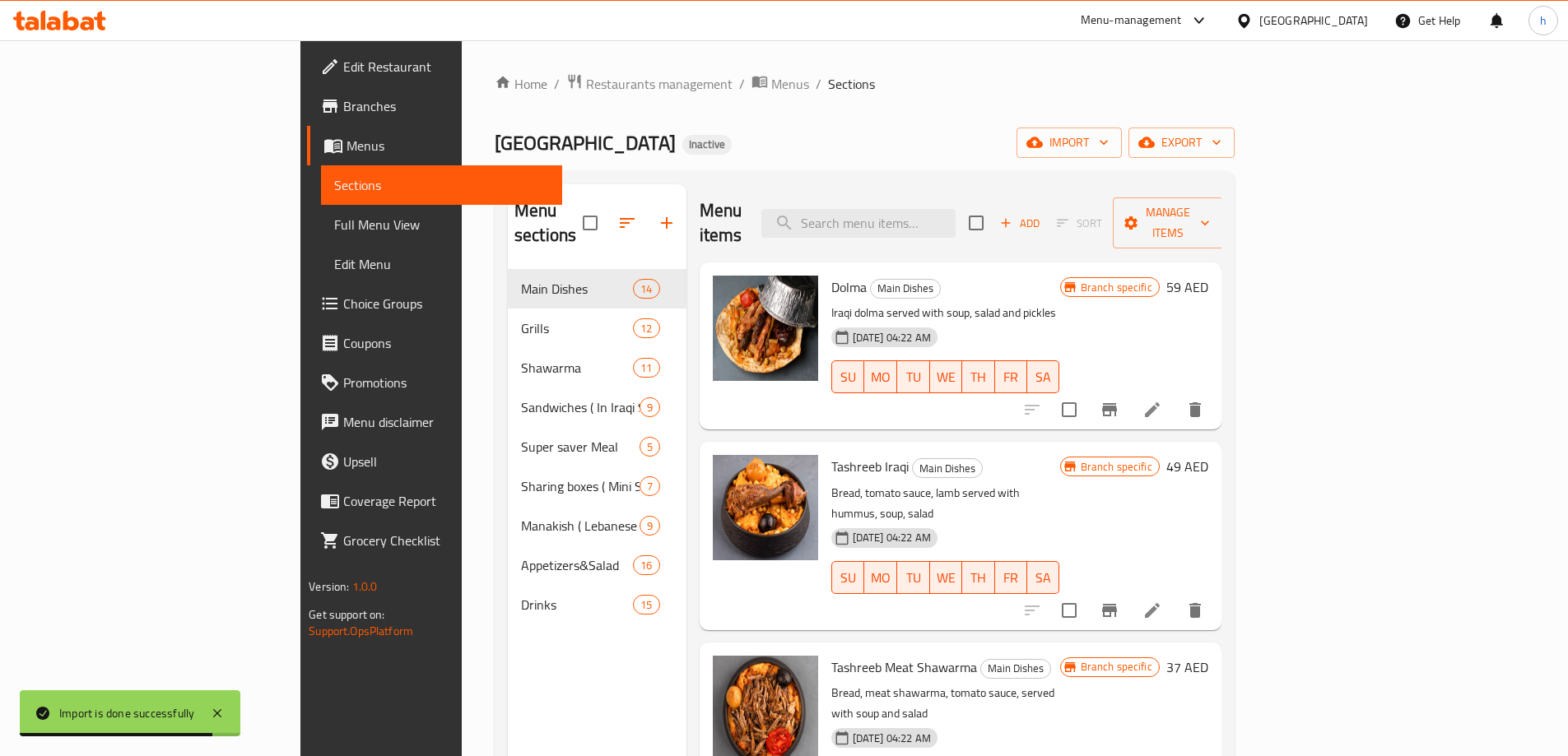
click at [321, 234] on link "Full Menu View" at bounding box center [442, 225] width 241 height 40
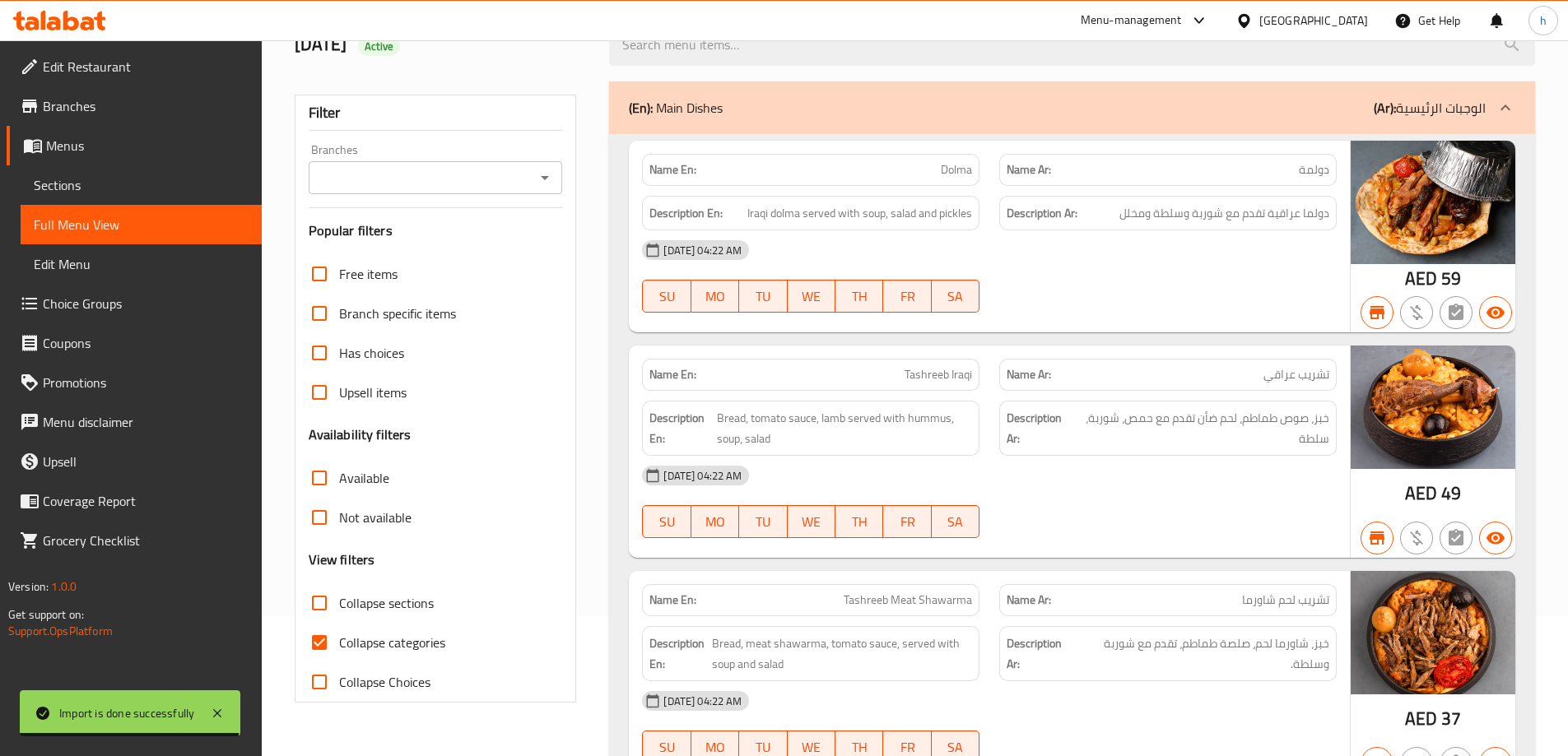
scroll to position [329, 0]
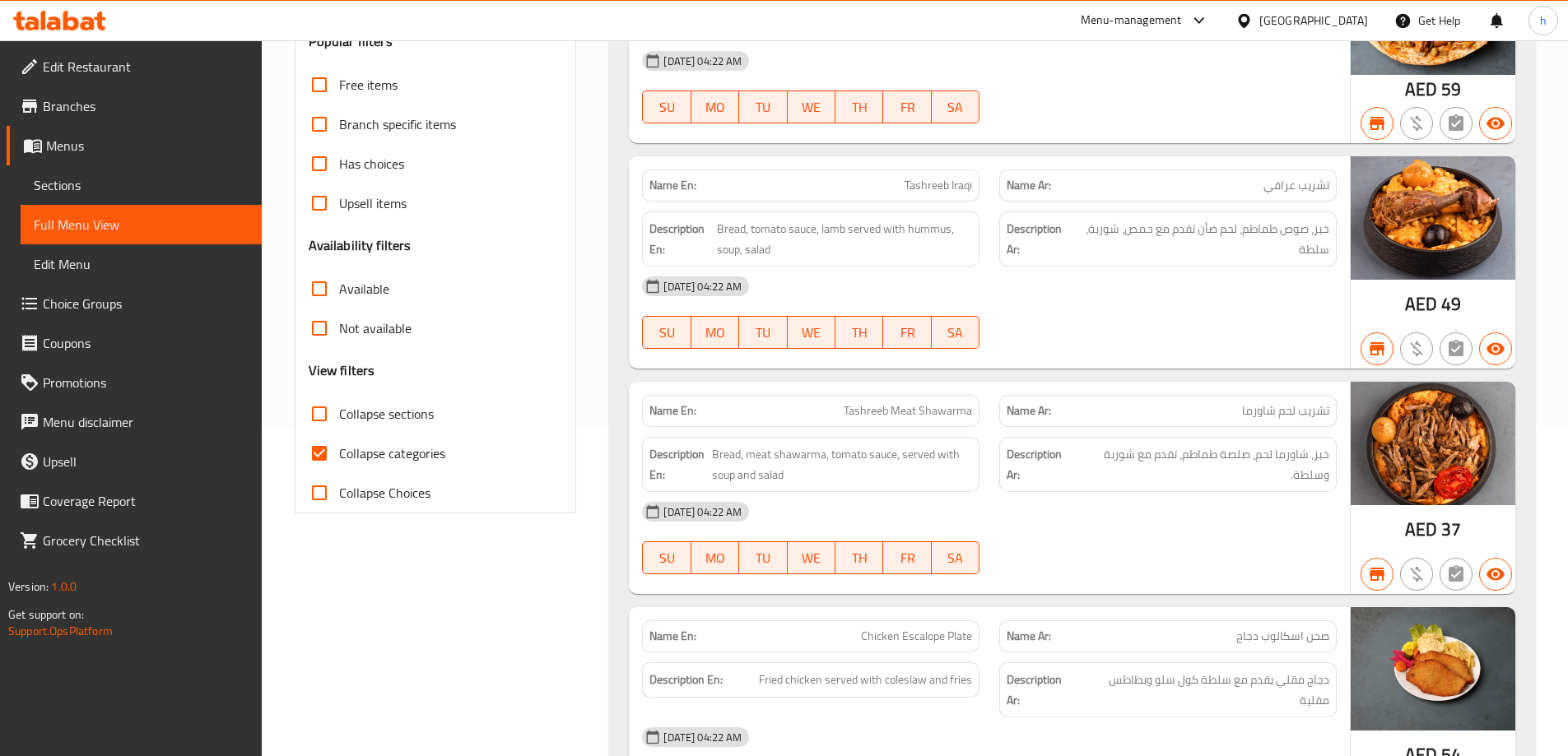
click at [354, 443] on span "Collapse categories" at bounding box center [392, 453] width 106 height 20
click at [339, 441] on input "Collapse categories" at bounding box center [319, 453] width 40 height 40
checkbox input "false"
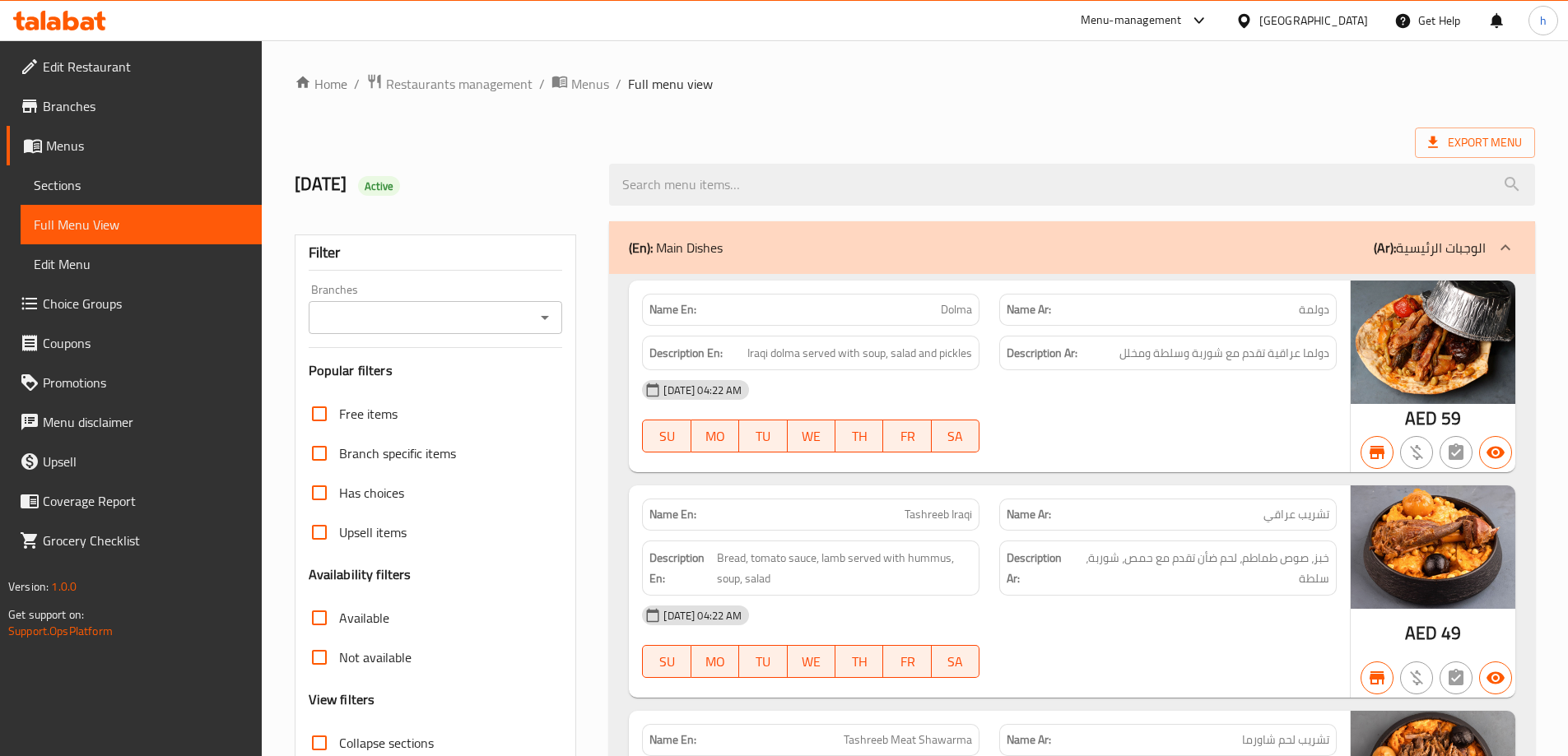
click at [550, 322] on icon "Open" at bounding box center [544, 317] width 20 height 20
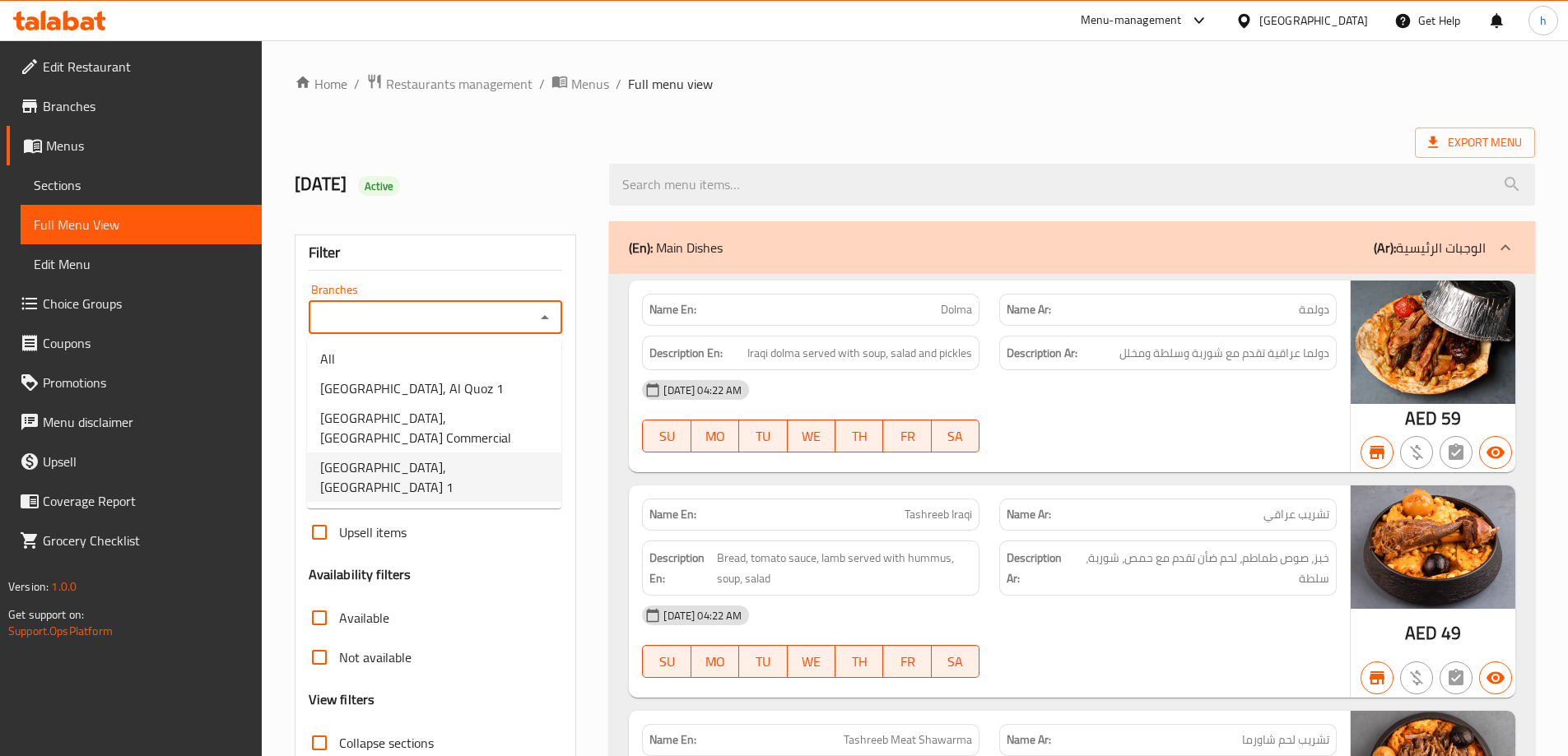
click at [428, 457] on span "[GEOGRAPHIC_DATA], [GEOGRAPHIC_DATA] 1" at bounding box center [434, 477] width 228 height 40
type input "[GEOGRAPHIC_DATA], [GEOGRAPHIC_DATA] 1"
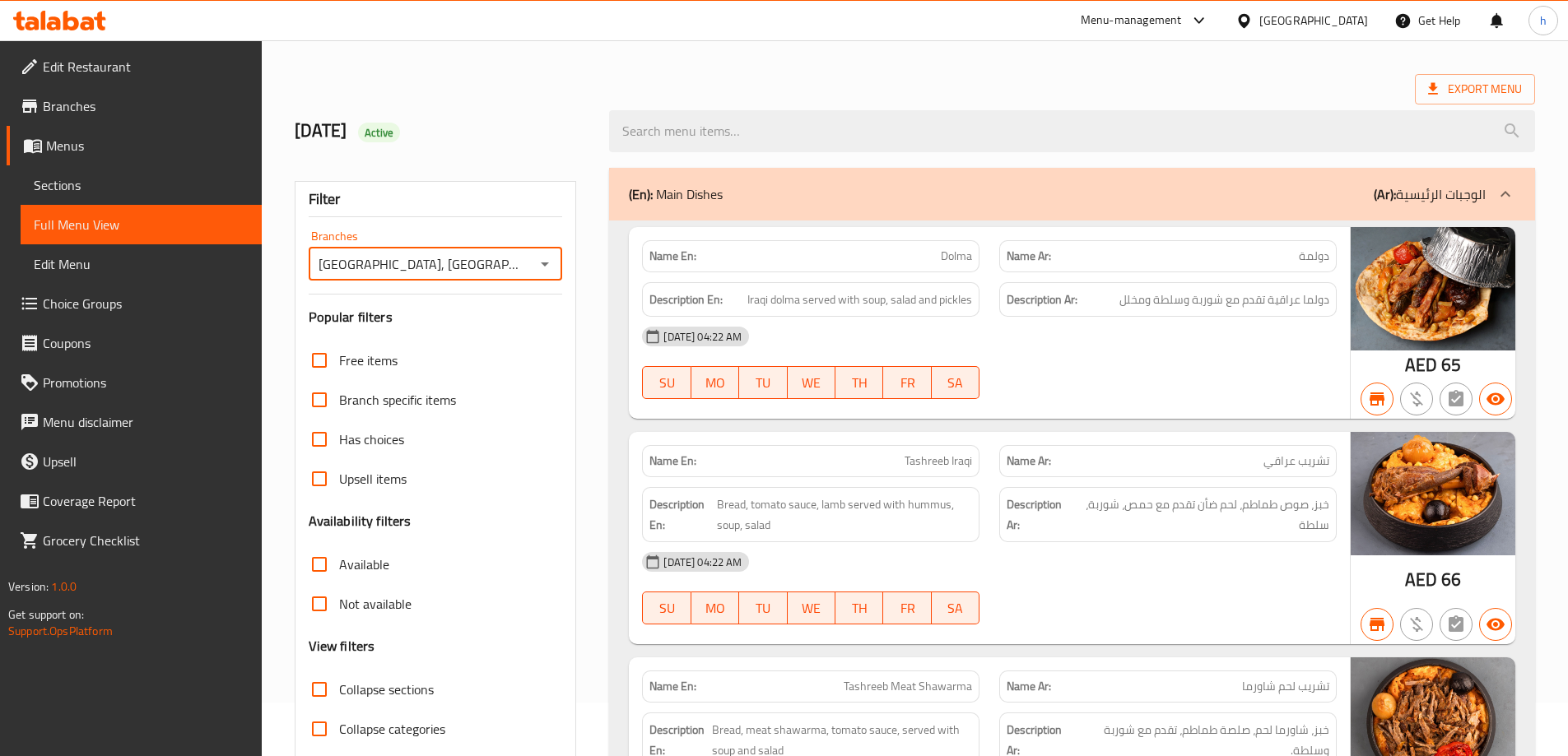
scroll to position [82, 0]
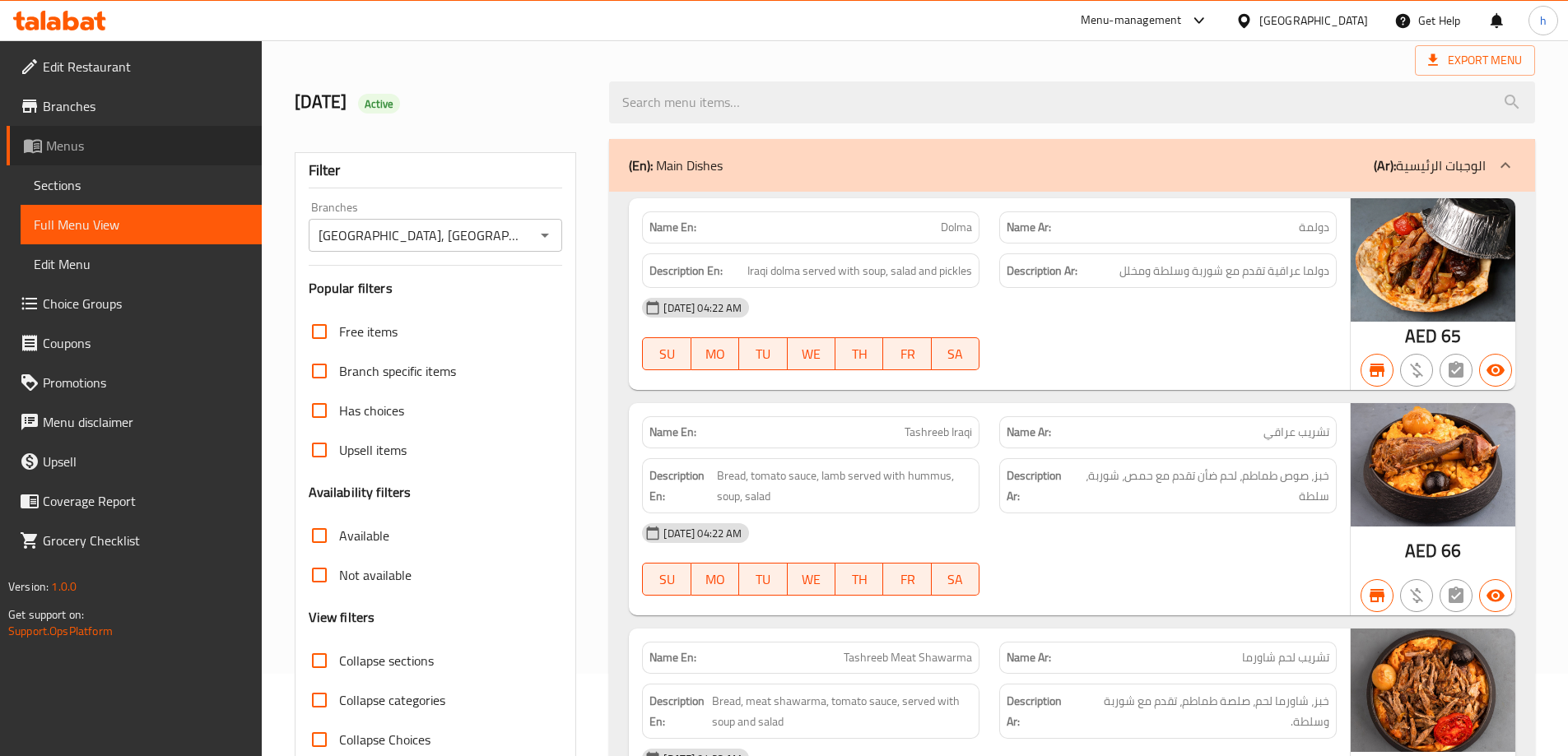
click at [70, 147] on span "Menus" at bounding box center [147, 145] width 203 height 20
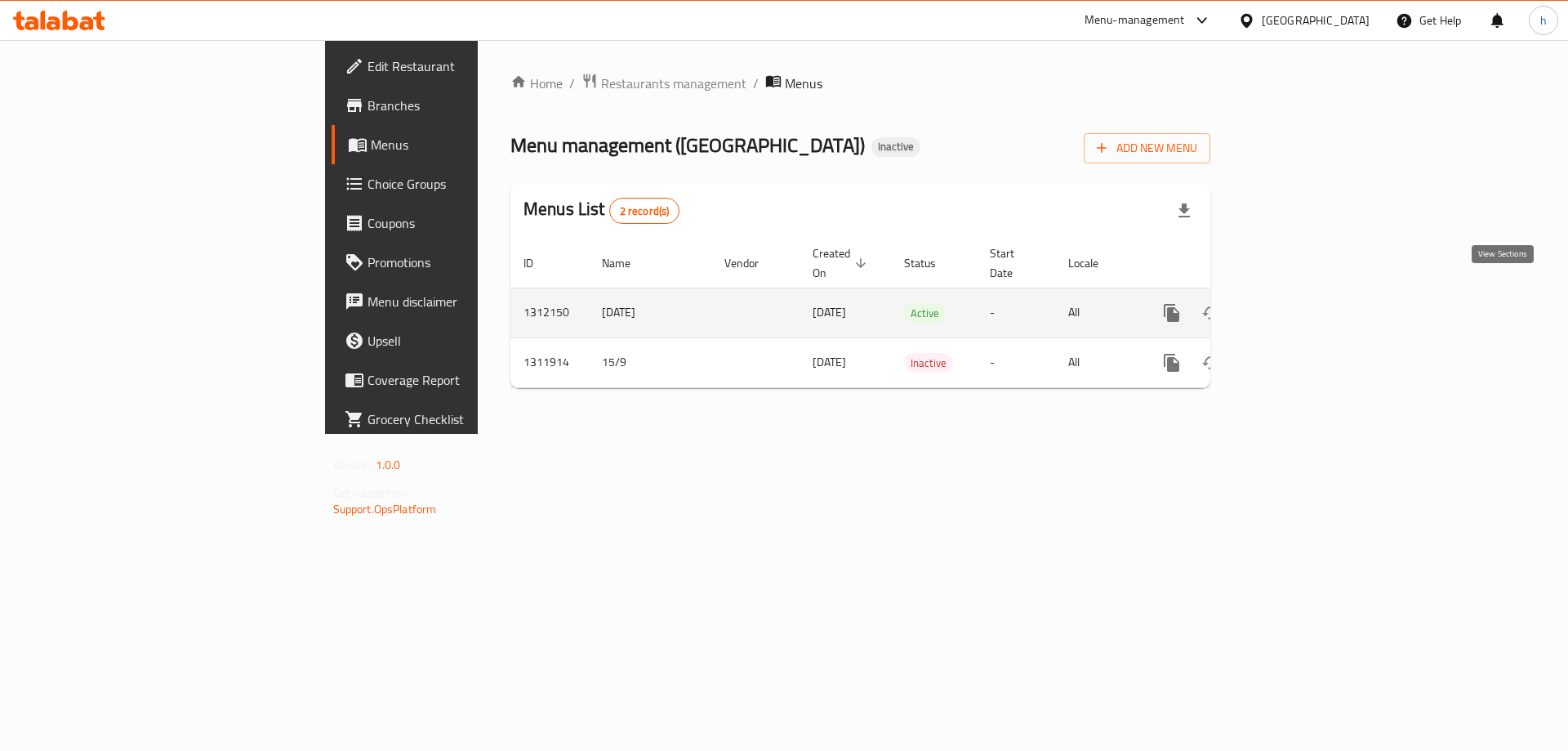
click at [1299, 303] on icon "enhanced table" at bounding box center [1289, 313] width 20 height 20
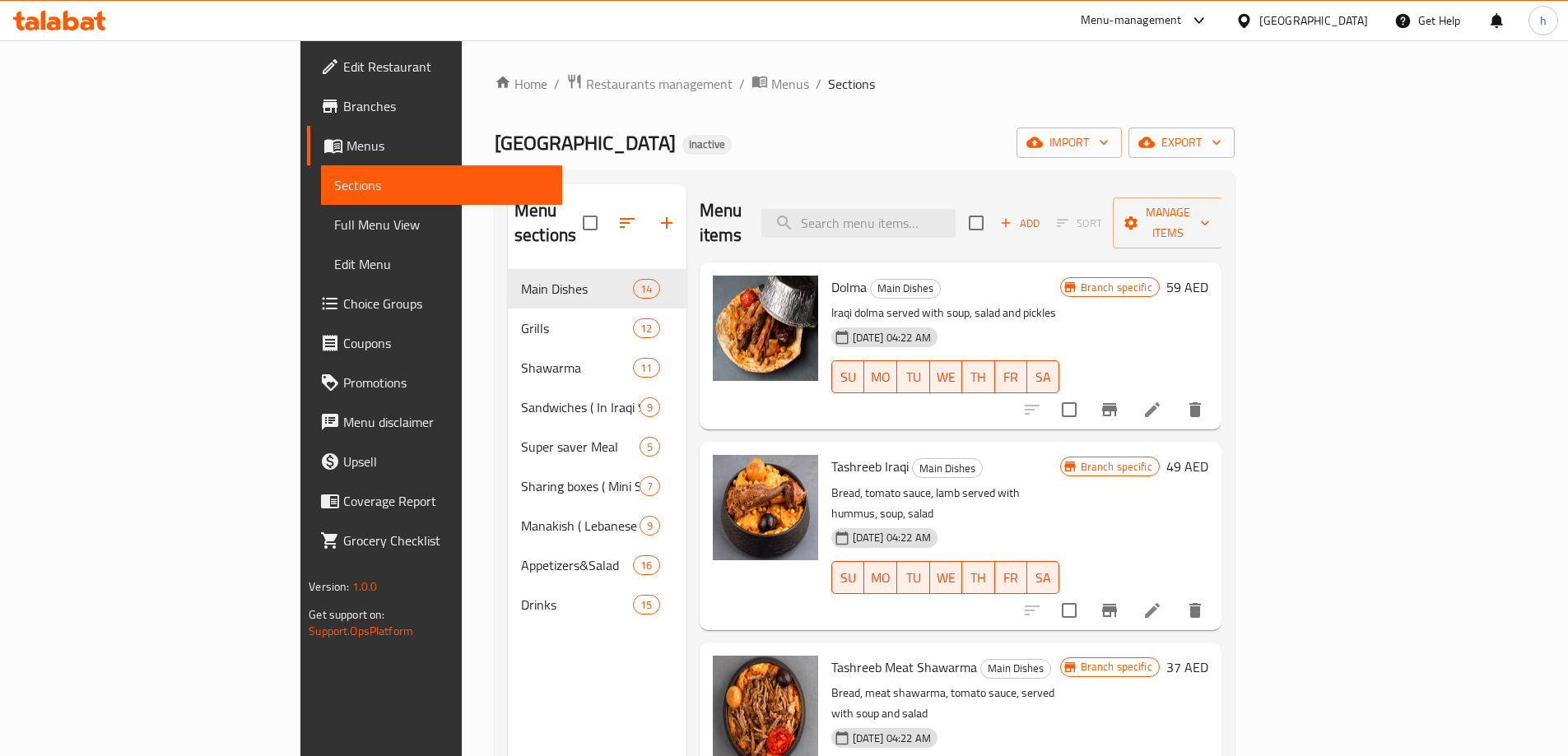
click at [334, 234] on span "Full Menu View" at bounding box center [441, 224] width 215 height 20
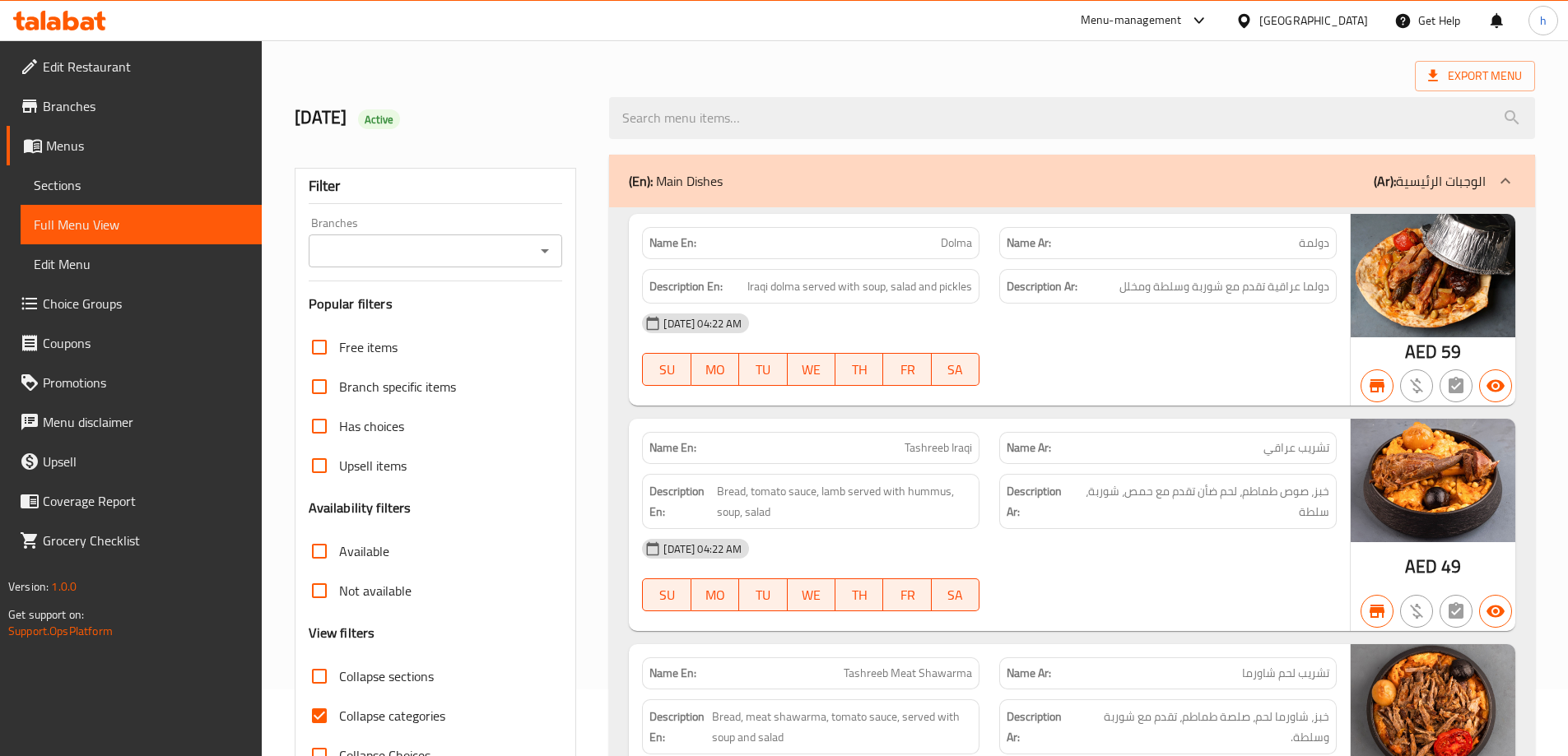
scroll to position [329, 0]
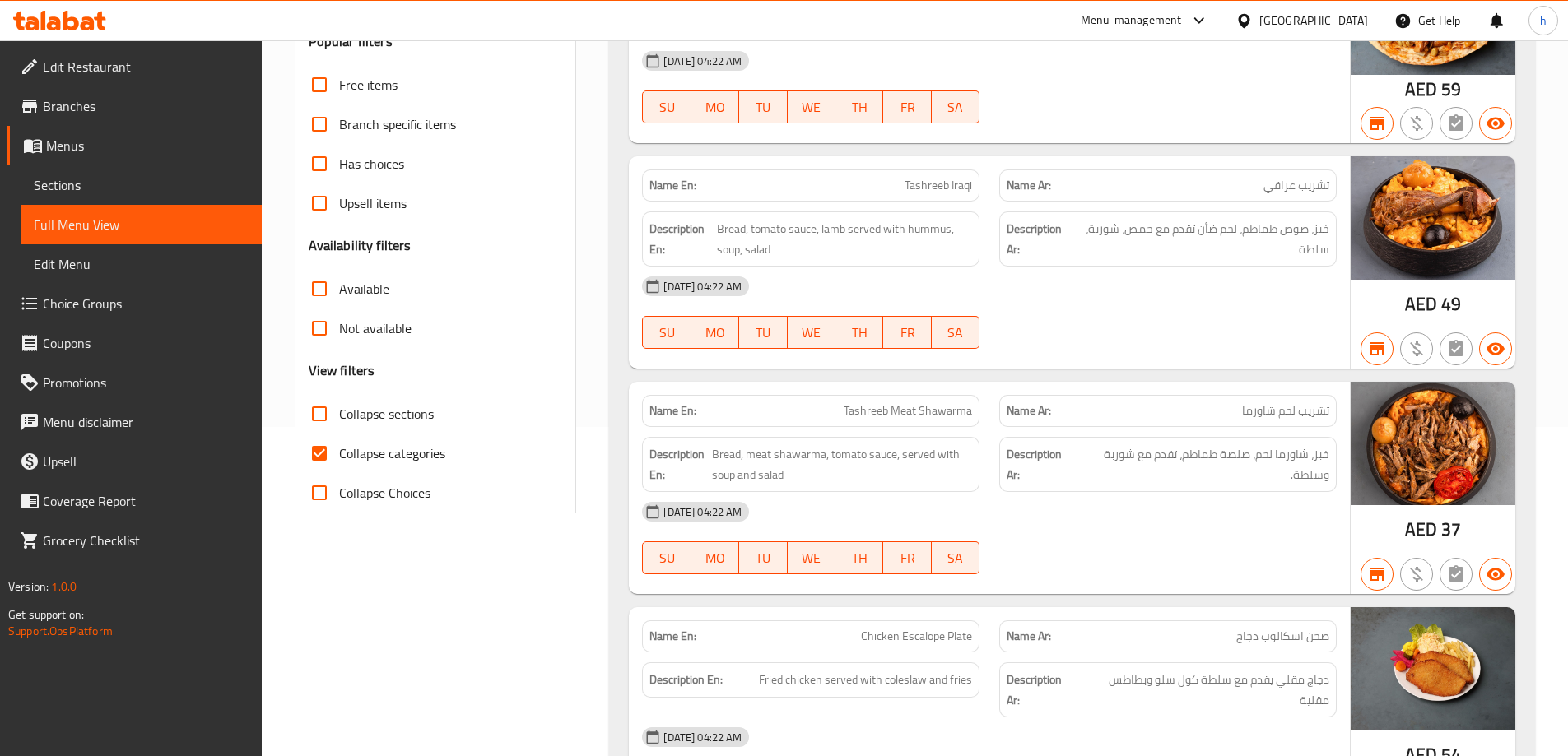
click at [372, 447] on span "Collapse categories" at bounding box center [392, 453] width 106 height 20
click at [339, 447] on input "Collapse categories" at bounding box center [319, 453] width 40 height 40
checkbox input "false"
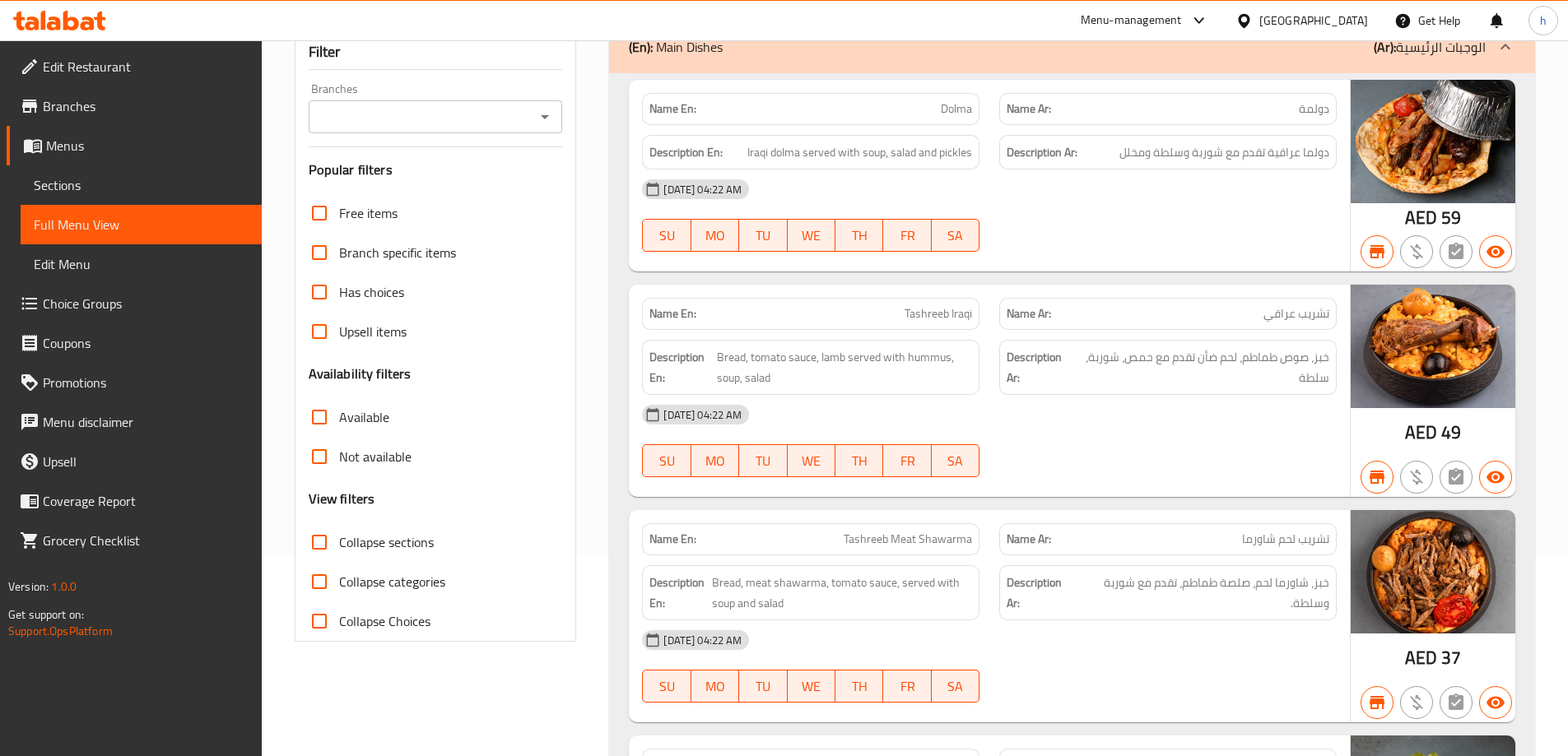
scroll to position [82, 0]
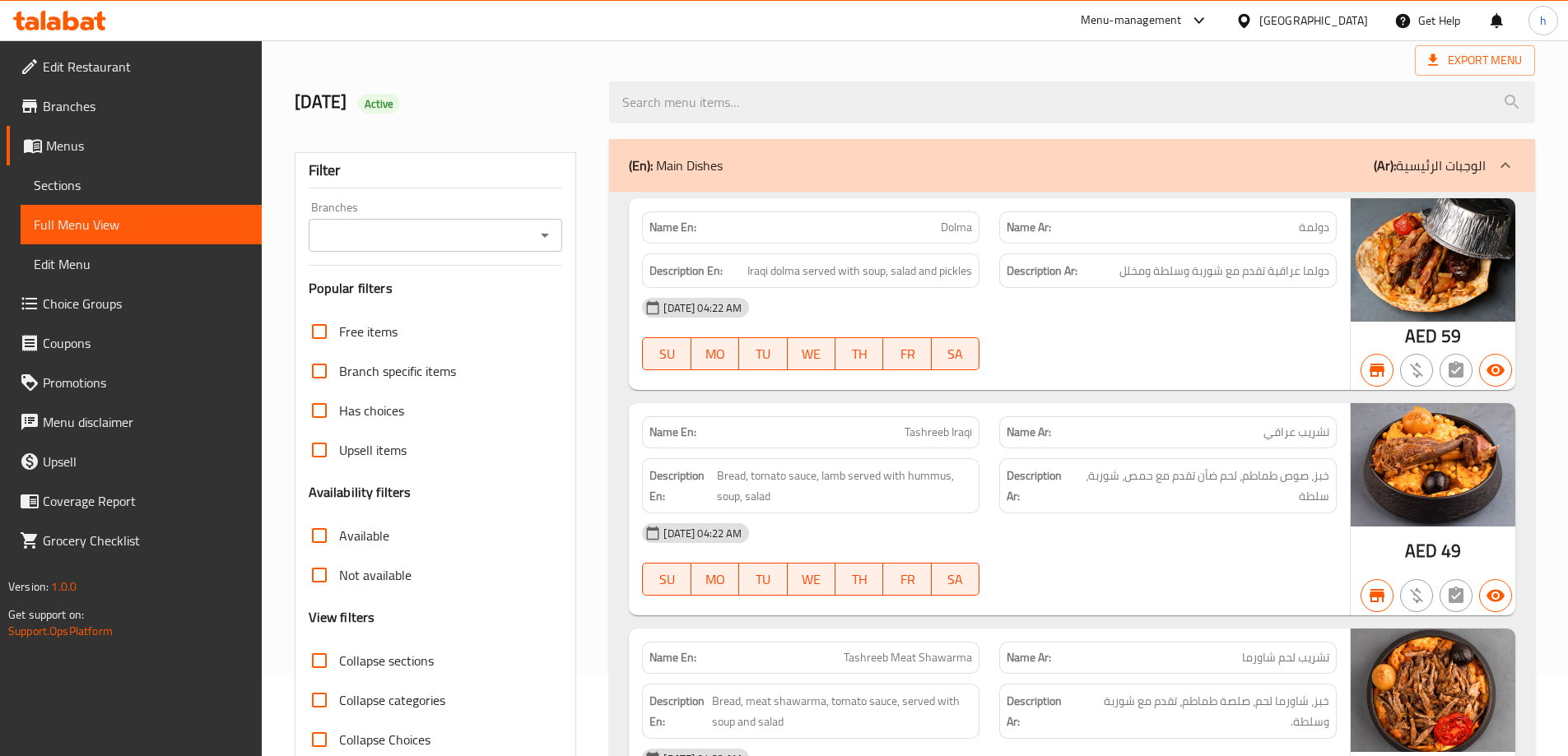
click at [549, 240] on icon "Open" at bounding box center [544, 234] width 20 height 20
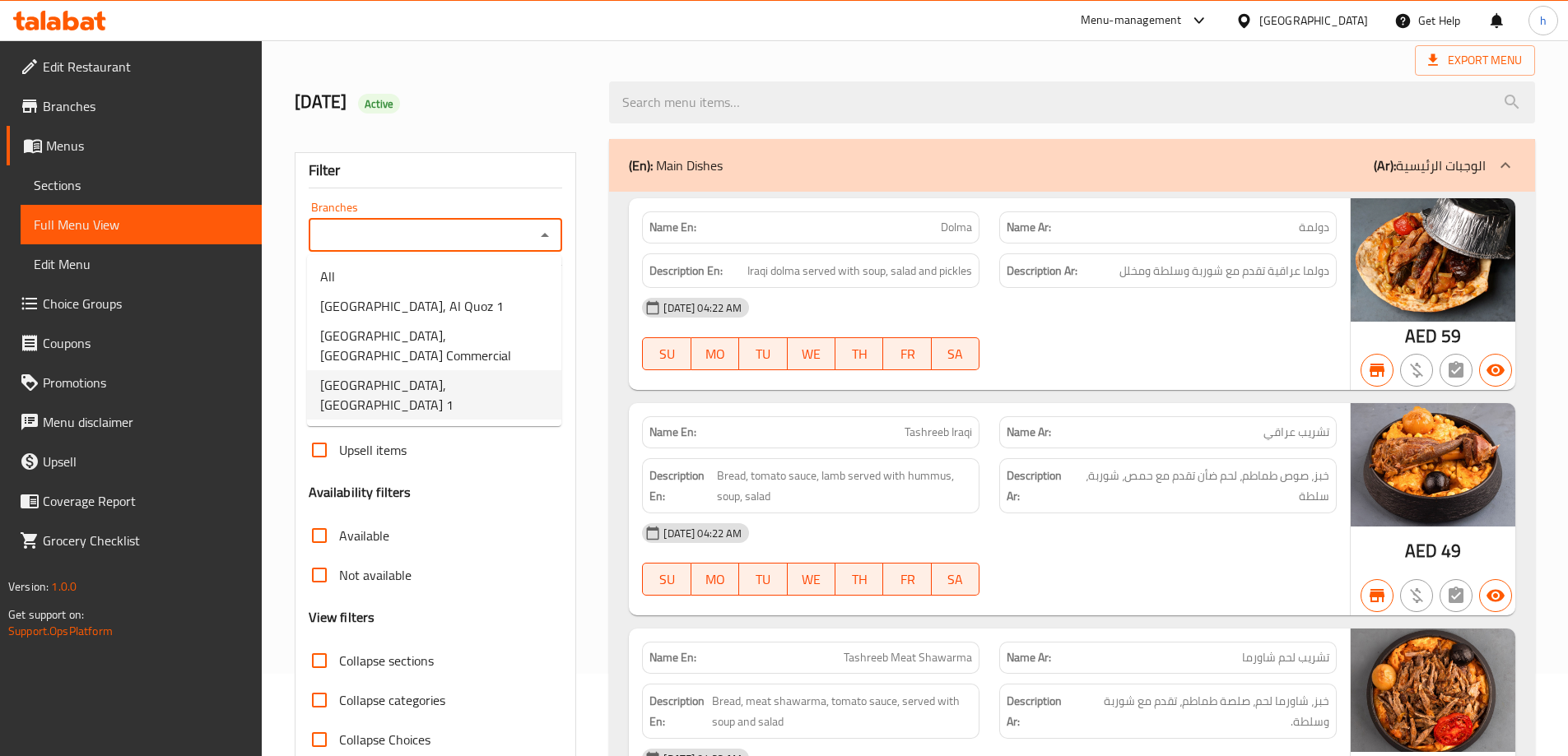
click at [463, 370] on li "[GEOGRAPHIC_DATA], [GEOGRAPHIC_DATA] 1" at bounding box center [434, 394] width 254 height 49
type input "[GEOGRAPHIC_DATA], [GEOGRAPHIC_DATA] 1"
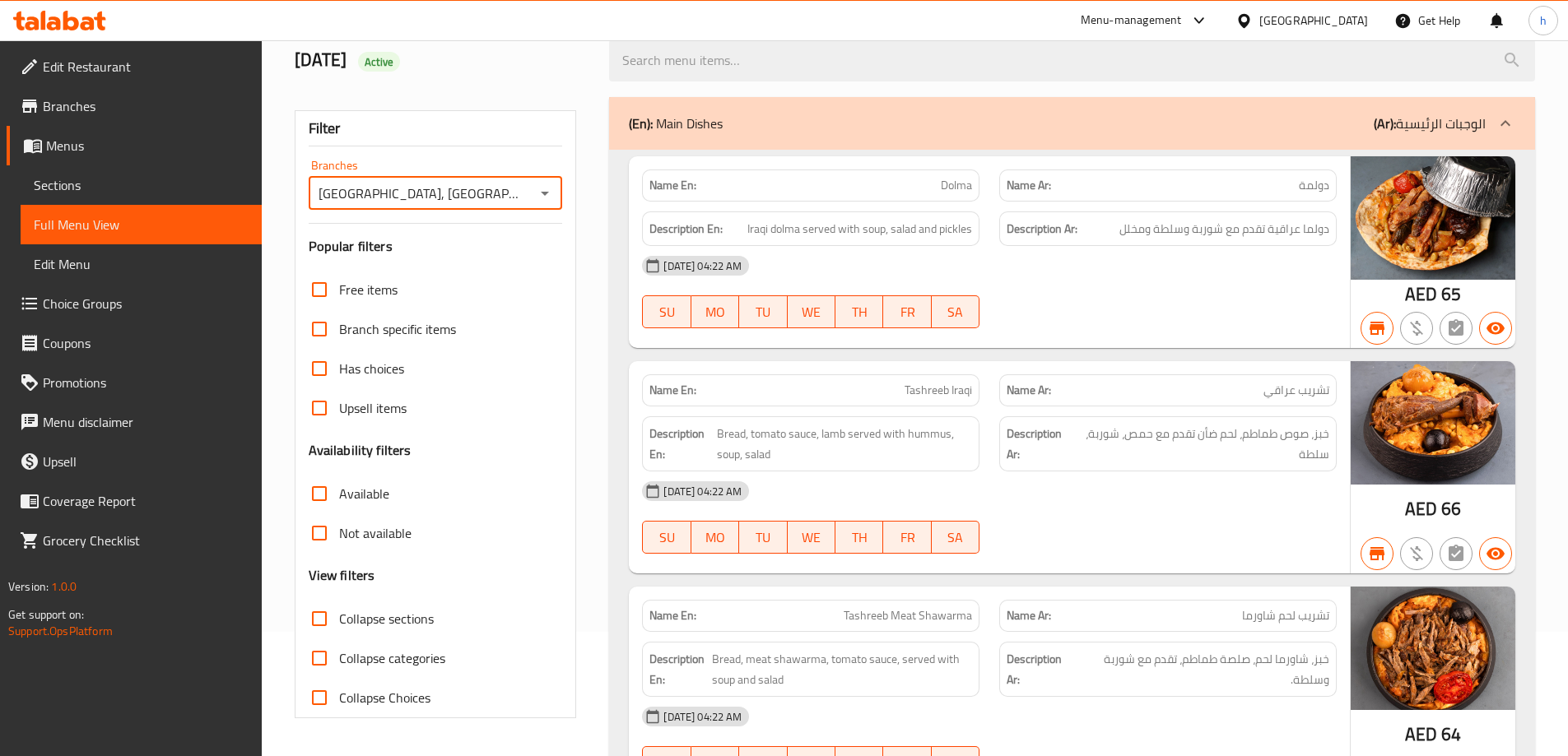
scroll to position [0, 0]
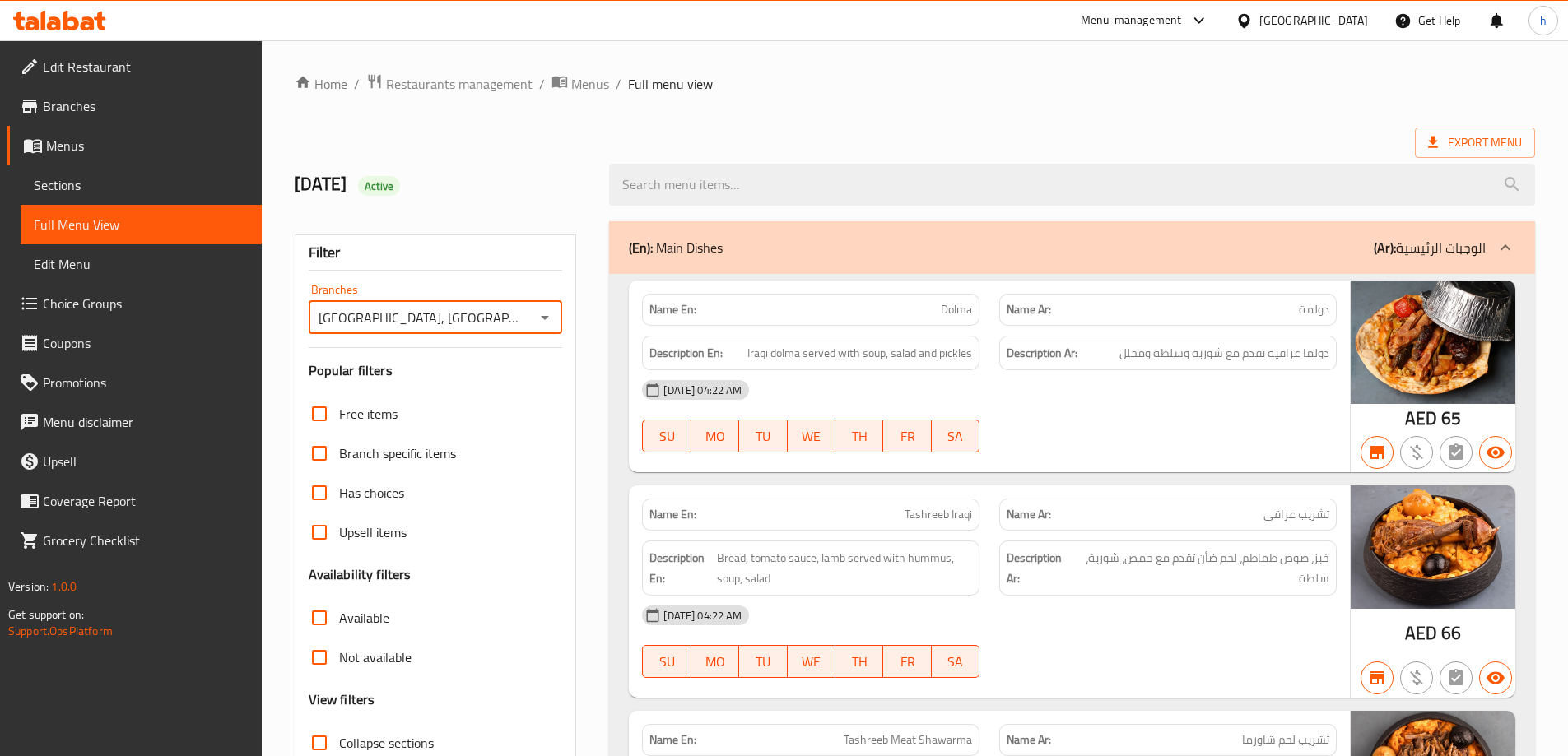
click at [541, 169] on div "[DATE] Active" at bounding box center [442, 184] width 315 height 73
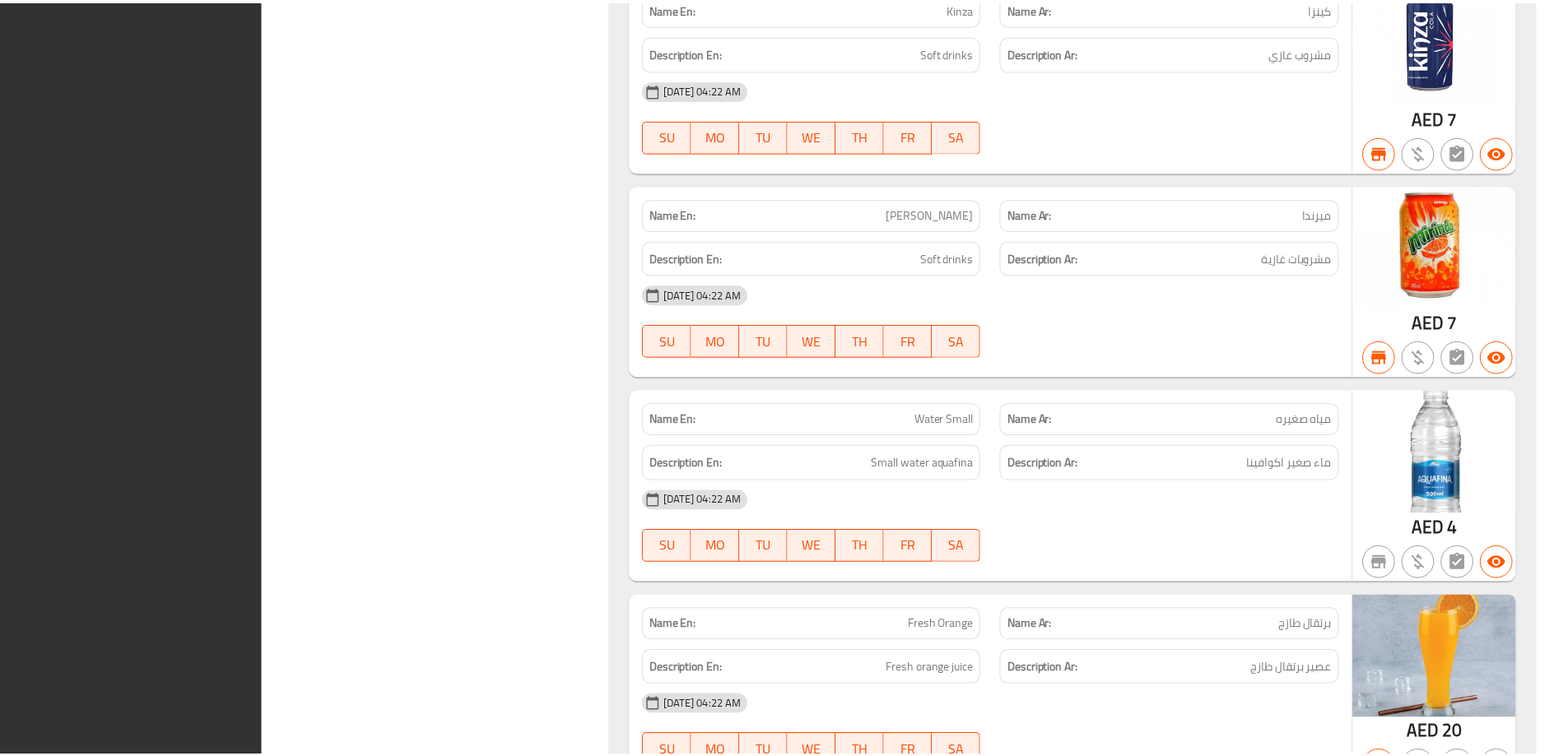
scroll to position [21502, 0]
